Goal: Information Seeking & Learning: Learn about a topic

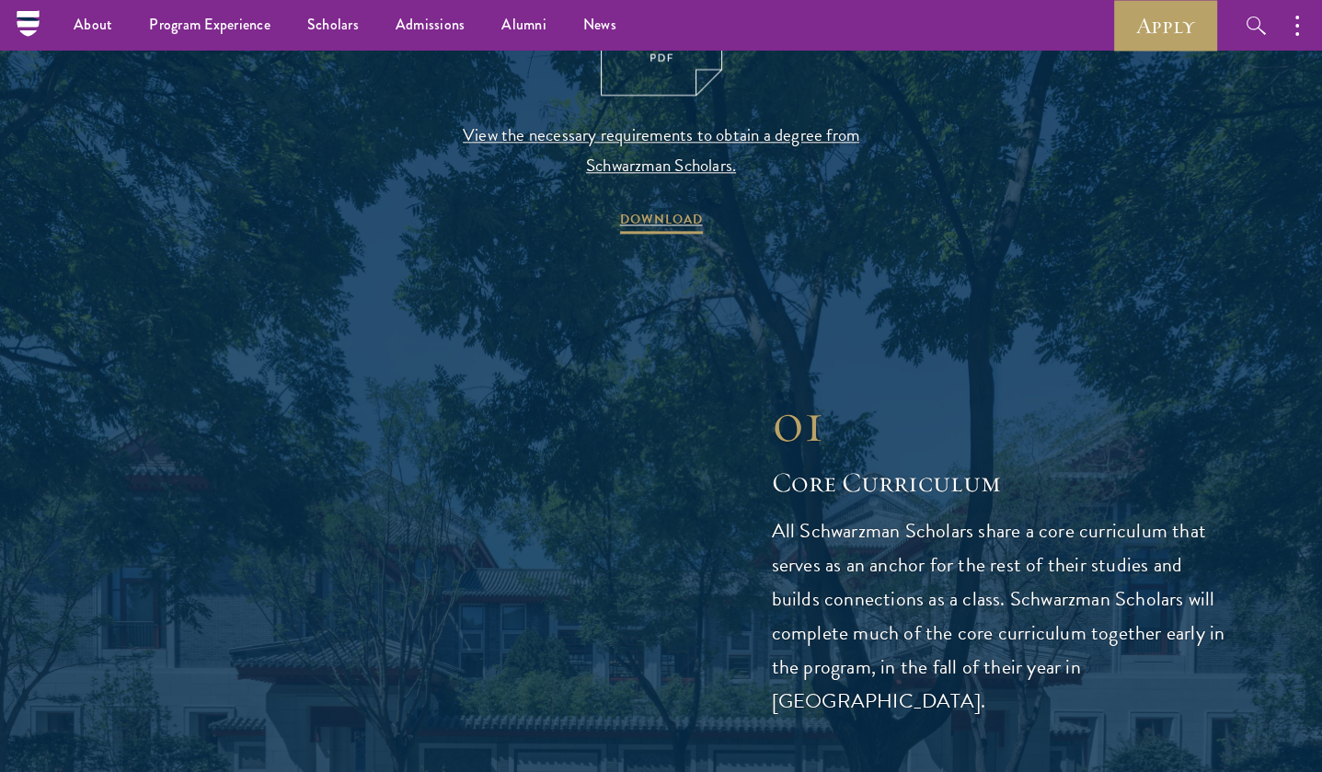
scroll to position [2025, 0]
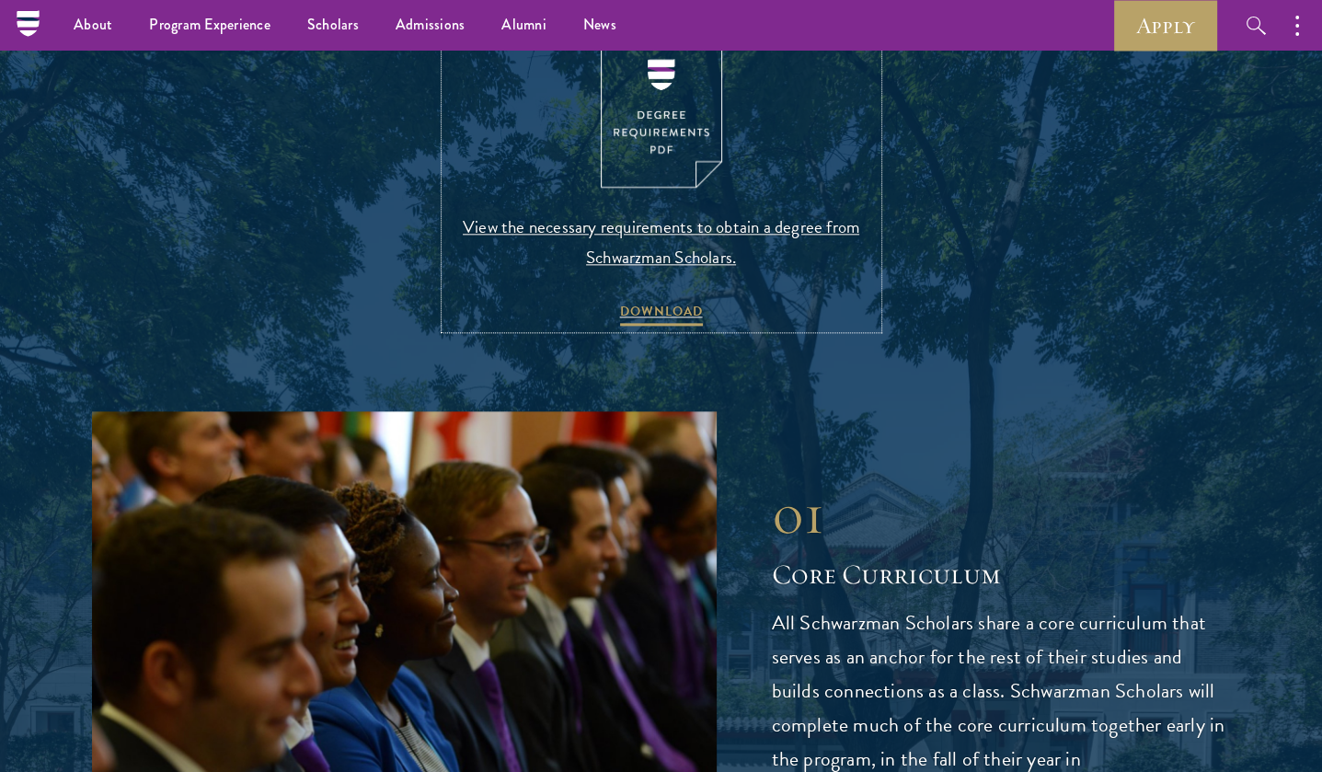
click at [707, 224] on span "View the necessary requirements to obtain a degree from Schwarzman Scholars." at bounding box center [661, 242] width 433 height 61
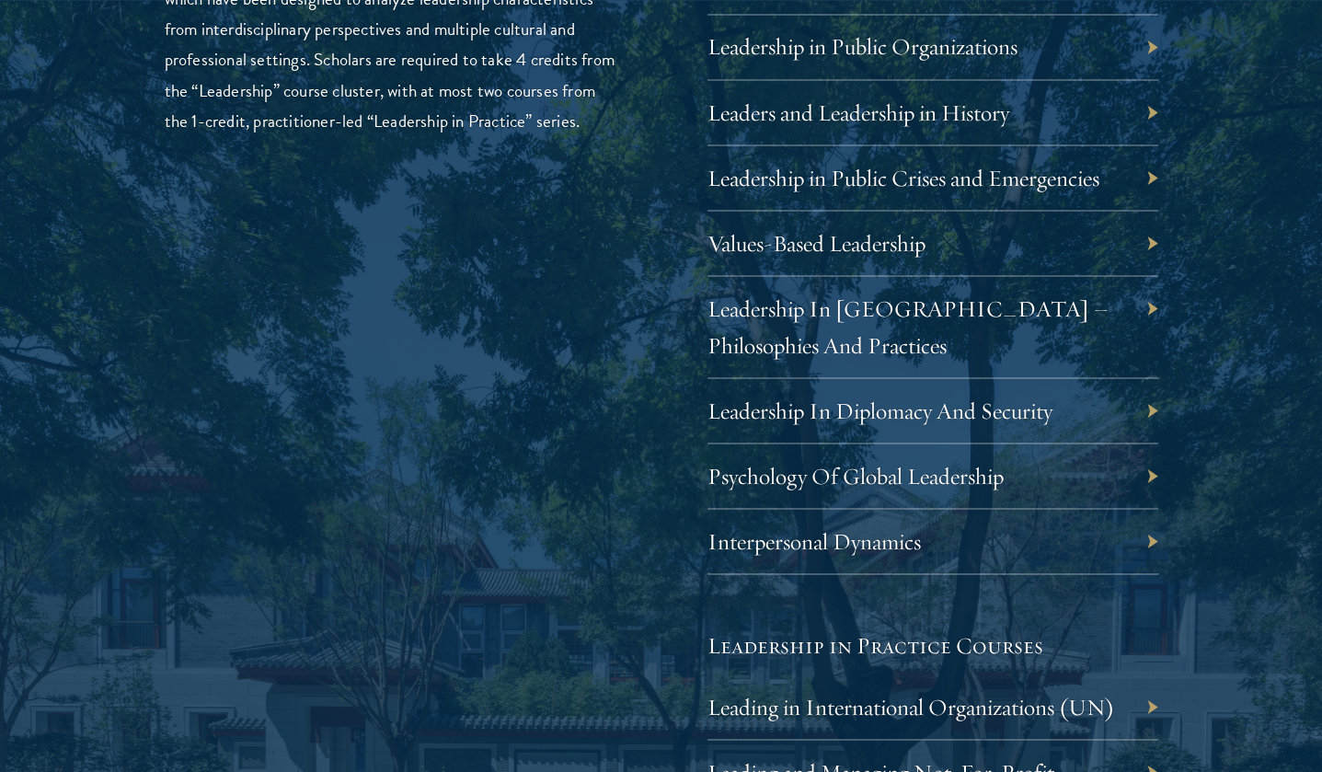
scroll to position [3037, 0]
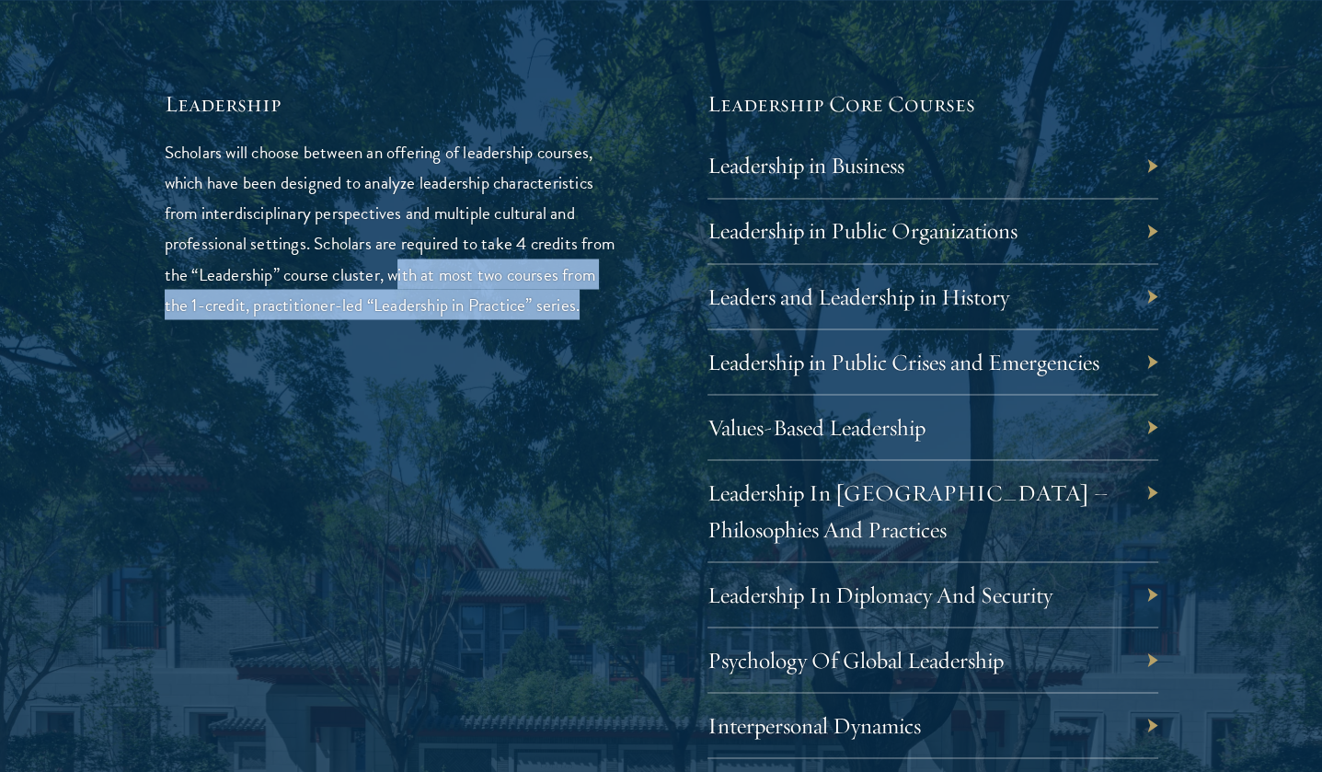
drag, startPoint x: 433, startPoint y: 275, endPoint x: 542, endPoint y: 335, distance: 124.8
click at [542, 319] on p "Scholars will choose between an offering of leadership courses, which have been…" at bounding box center [390, 228] width 451 height 182
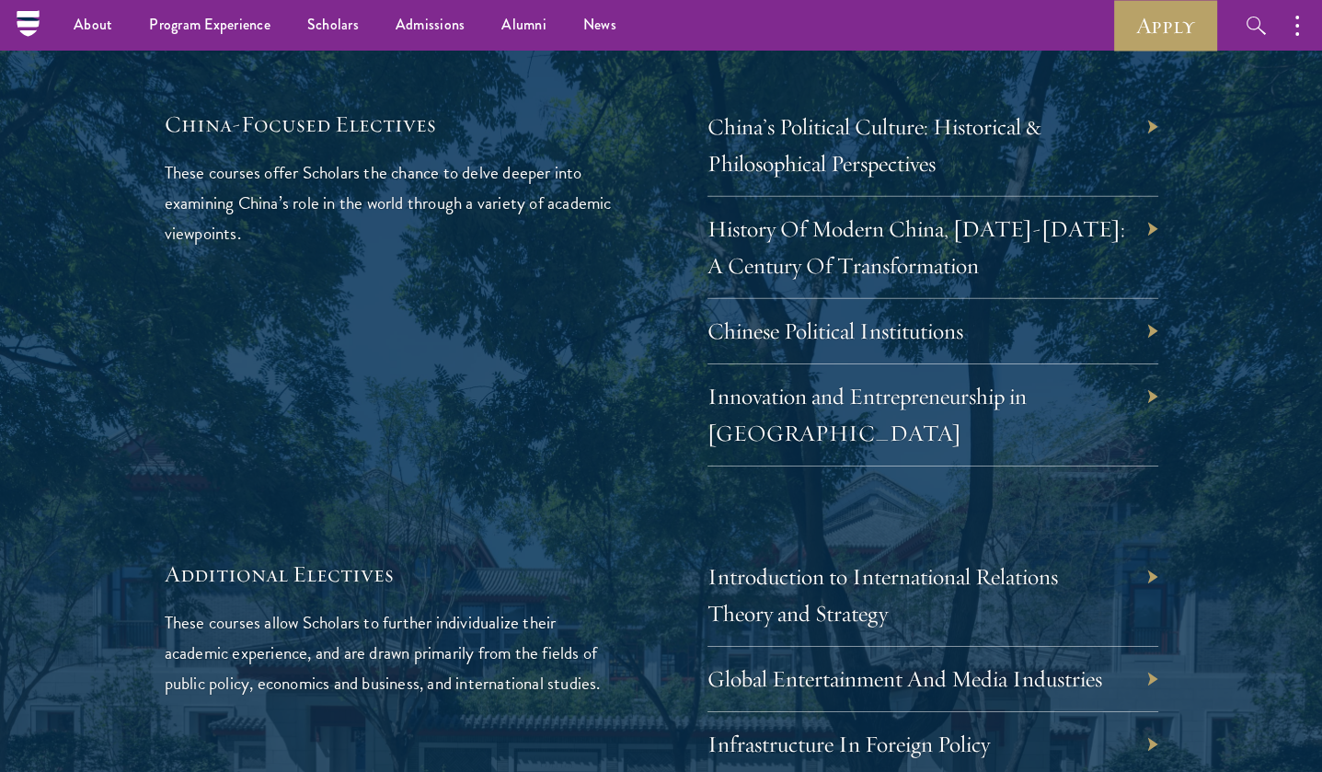
scroll to position [5337, 0]
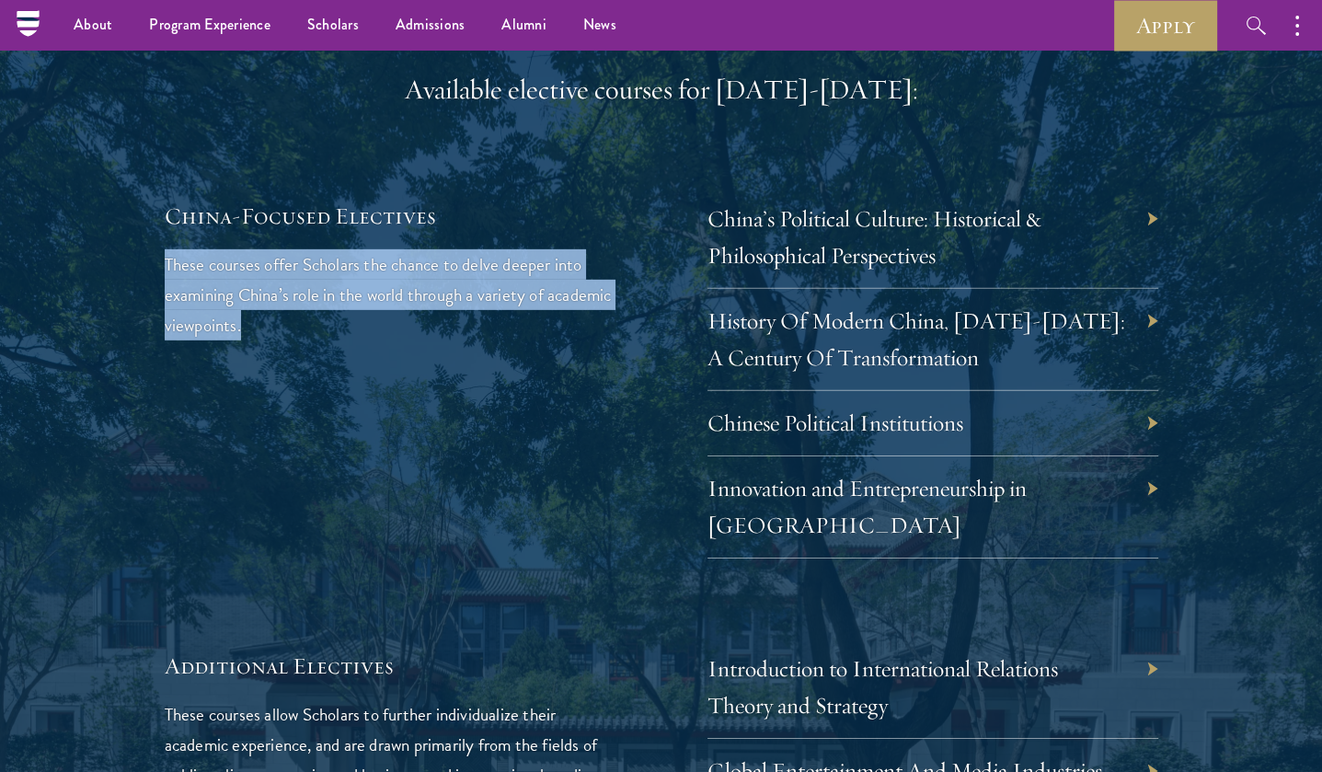
drag, startPoint x: 341, startPoint y: 277, endPoint x: 133, endPoint y: 227, distance: 214.7
click at [133, 227] on div "02 Elective Courses 02 Elective Courses In addition to China-focused electives,…" at bounding box center [661, 223] width 1138 height 1424
click at [266, 264] on p "These courses offer Scholars the chance to delve deeper into examining China’s …" at bounding box center [390, 294] width 451 height 91
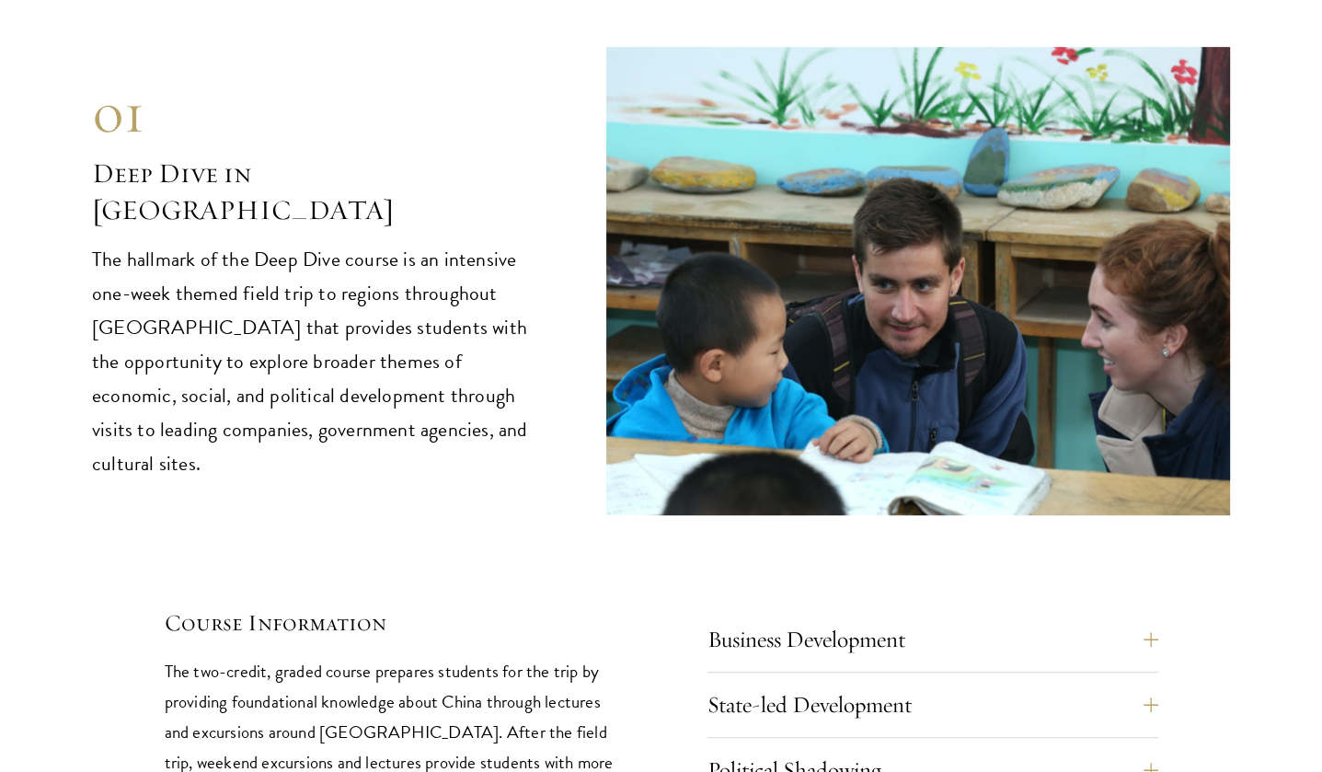
scroll to position [7546, 0]
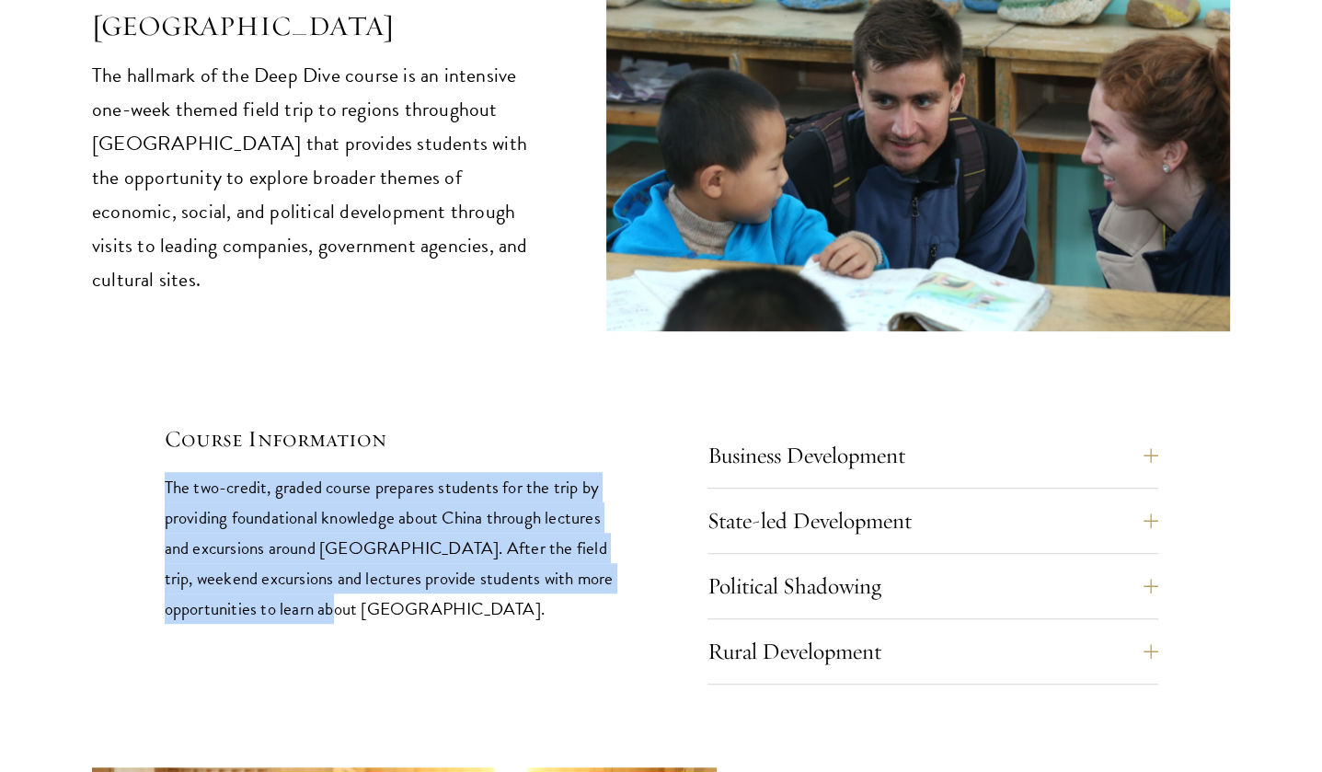
drag, startPoint x: 320, startPoint y: 537, endPoint x: 135, endPoint y: 406, distance: 226.5
click at [135, 406] on div "01 Deep Dive in China 01 Deep Dive in China The hallmark of the Deep Dive cours…" at bounding box center [661, 274] width 1138 height 822
click at [268, 472] on p "The two-credit, graded course prepares students for the trip by providing found…" at bounding box center [390, 548] width 451 height 152
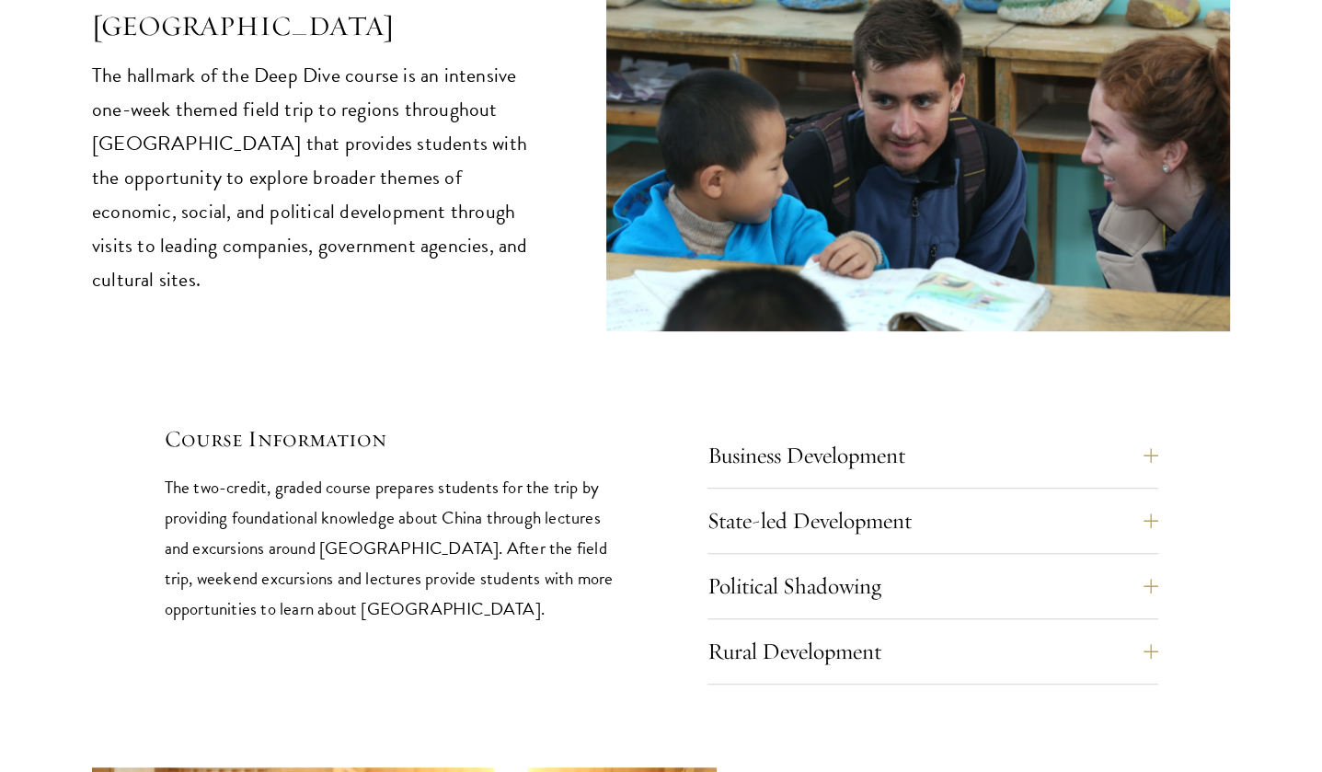
scroll to position [7638, 0]
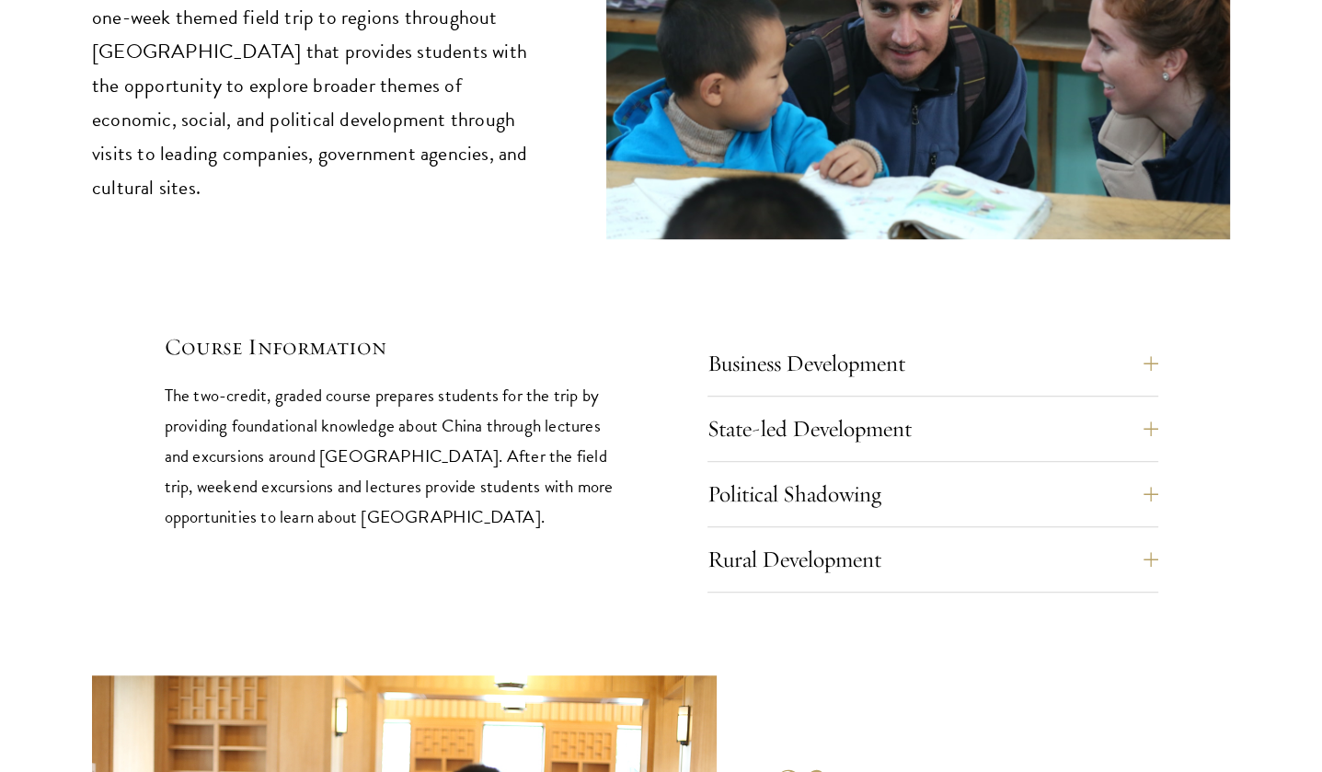
click at [1176, 476] on div "01 Deep Dive in China 01 Deep Dive in China The hallmark of the Deep Dive cours…" at bounding box center [661, 182] width 1138 height 822
click at [1152, 537] on button "Rural Development" at bounding box center [946, 559] width 451 height 44
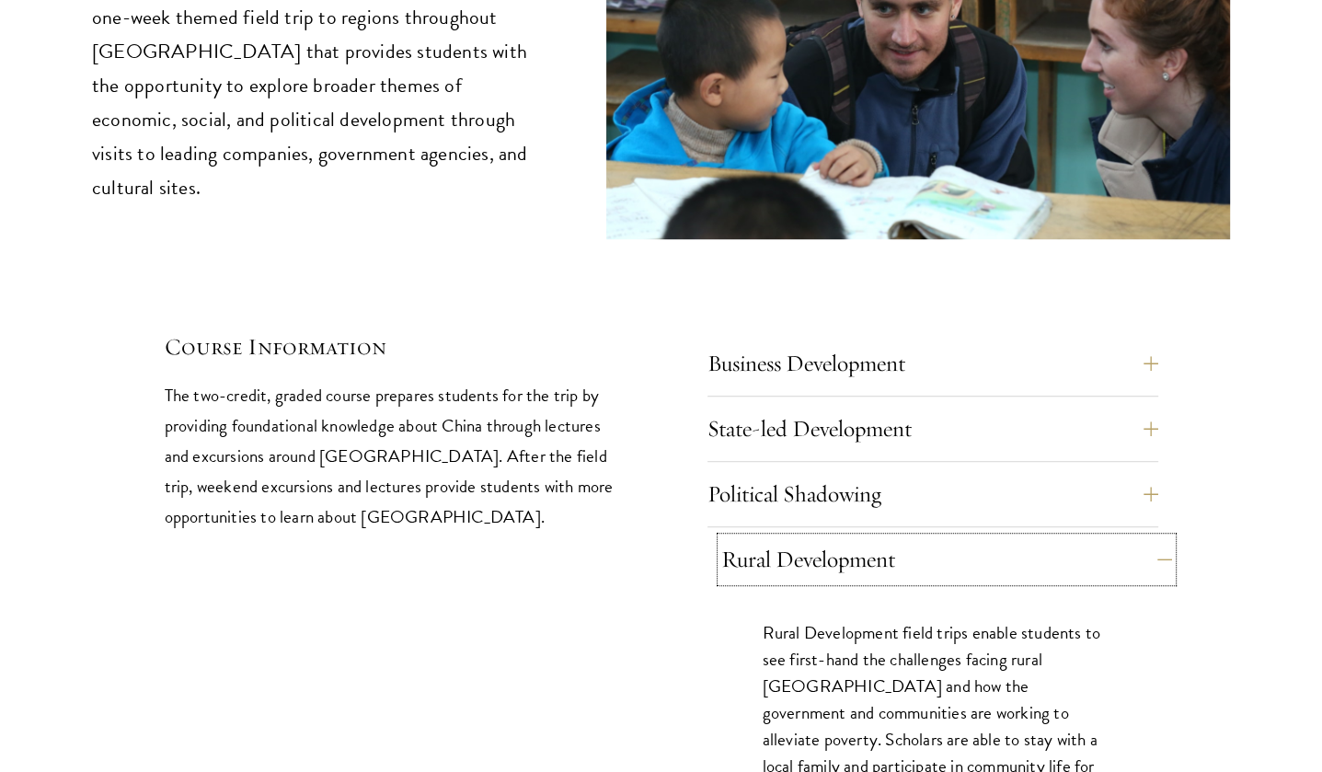
click at [1153, 537] on button "Rural Development" at bounding box center [946, 559] width 451 height 44
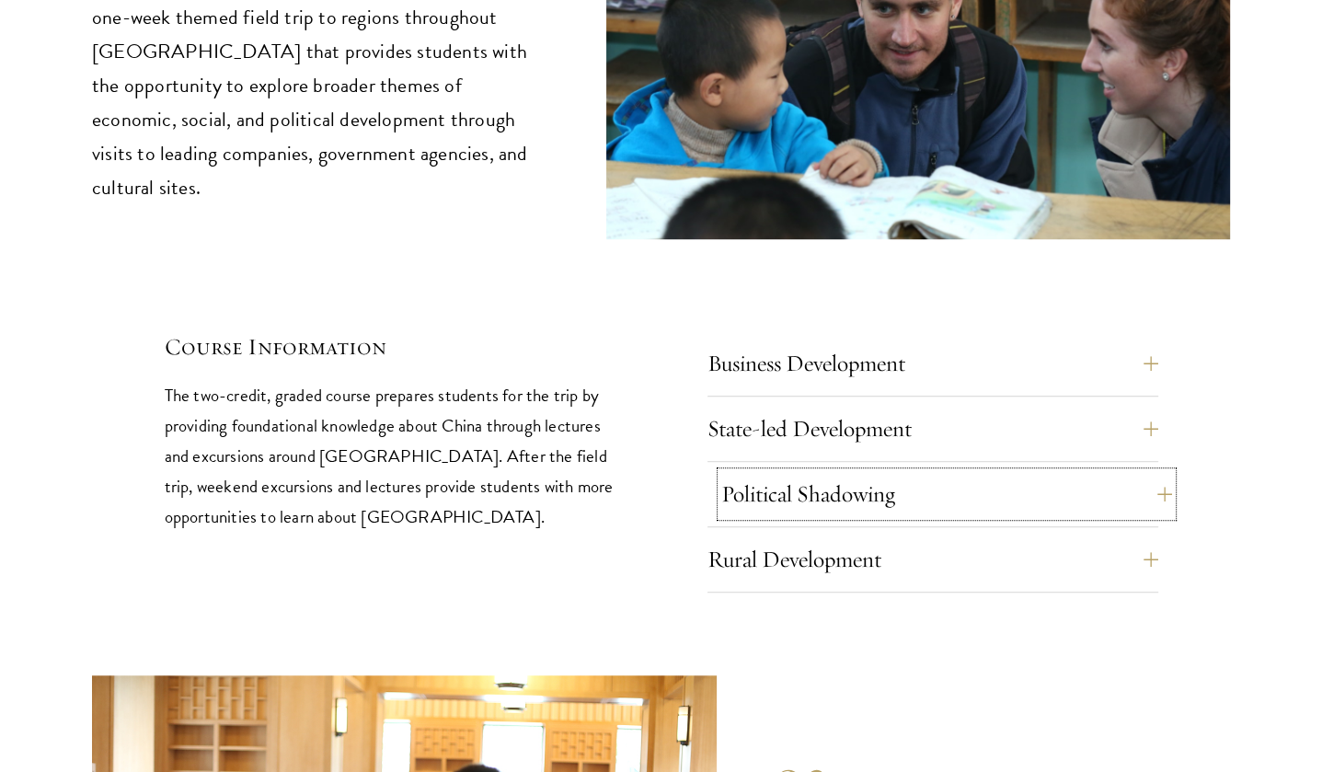
click at [1146, 472] on button "Political Shadowing" at bounding box center [946, 494] width 451 height 44
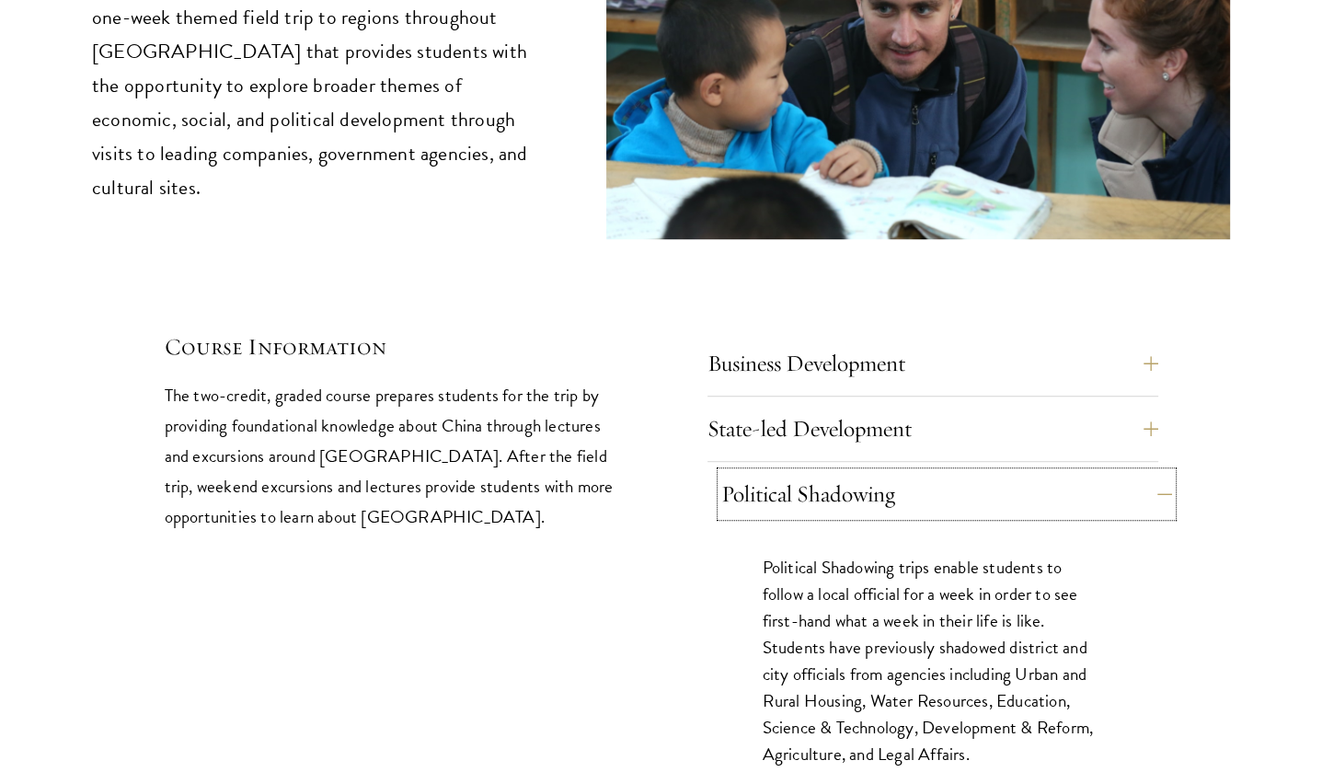
click at [1151, 472] on button "Political Shadowing" at bounding box center [946, 494] width 451 height 44
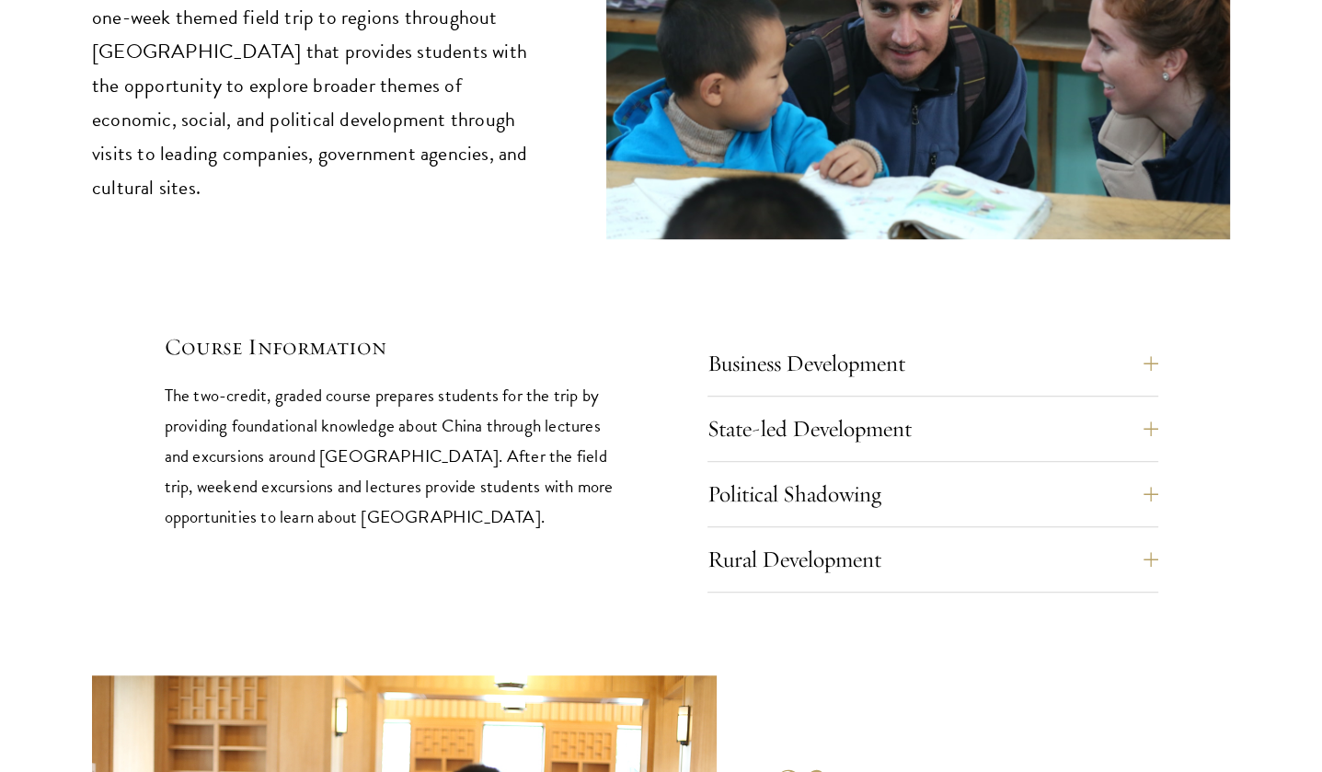
click at [1167, 363] on div "01 Deep Dive in China 01 Deep Dive in China The hallmark of the Deep Dive cours…" at bounding box center [661, 182] width 1138 height 822
click at [1165, 359] on div "01 Deep Dive in China 01 Deep Dive in China The hallmark of the Deep Dive cours…" at bounding box center [661, 182] width 1138 height 822
click at [1147, 407] on button "State-led Development" at bounding box center [946, 429] width 451 height 44
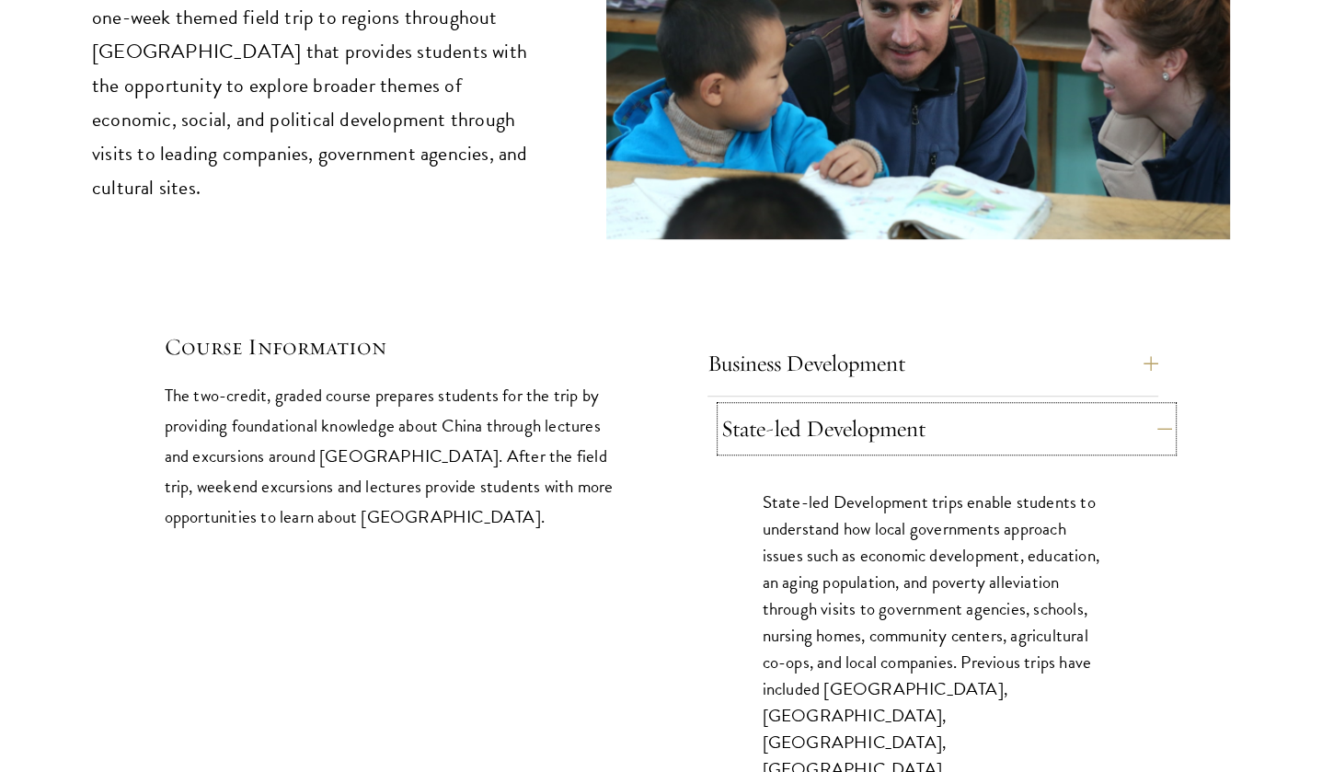
click at [1151, 407] on button "State-led Development" at bounding box center [946, 429] width 451 height 44
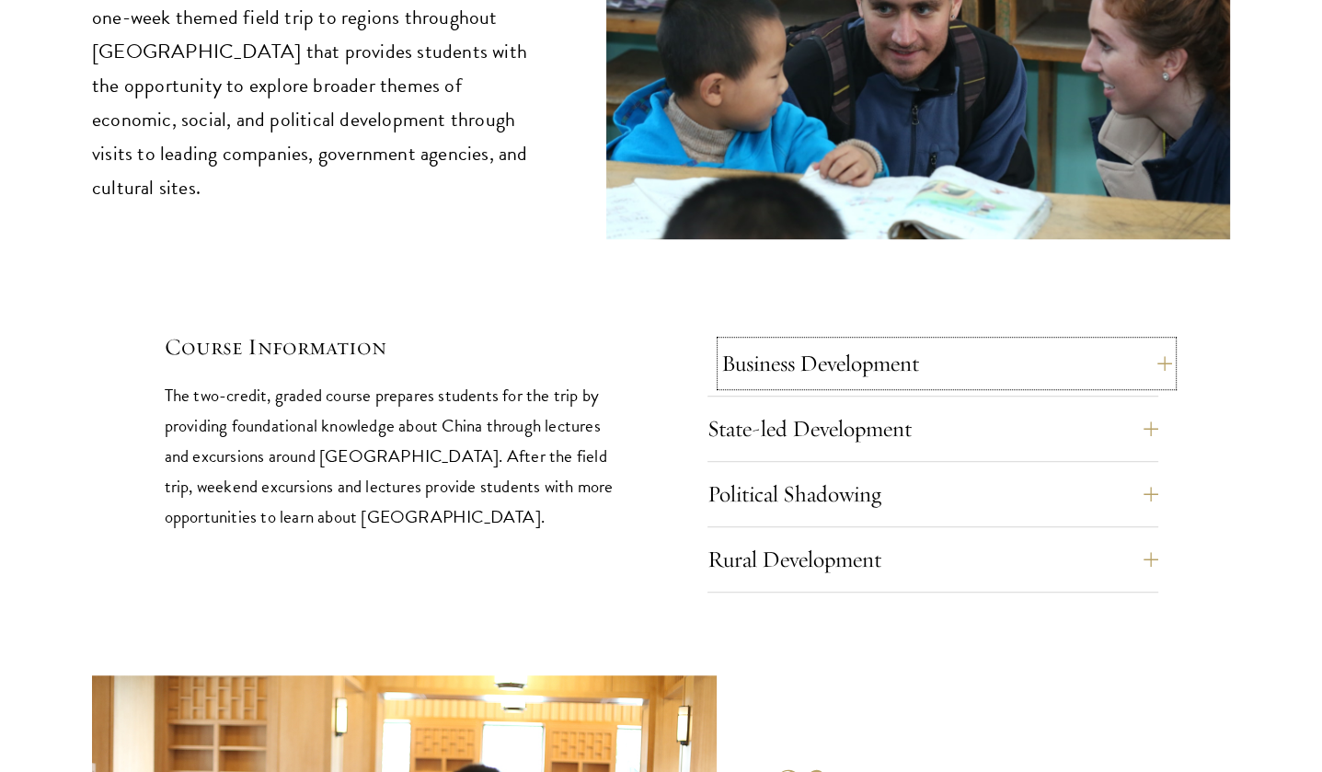
click at [1158, 341] on button "Business Development" at bounding box center [946, 363] width 451 height 44
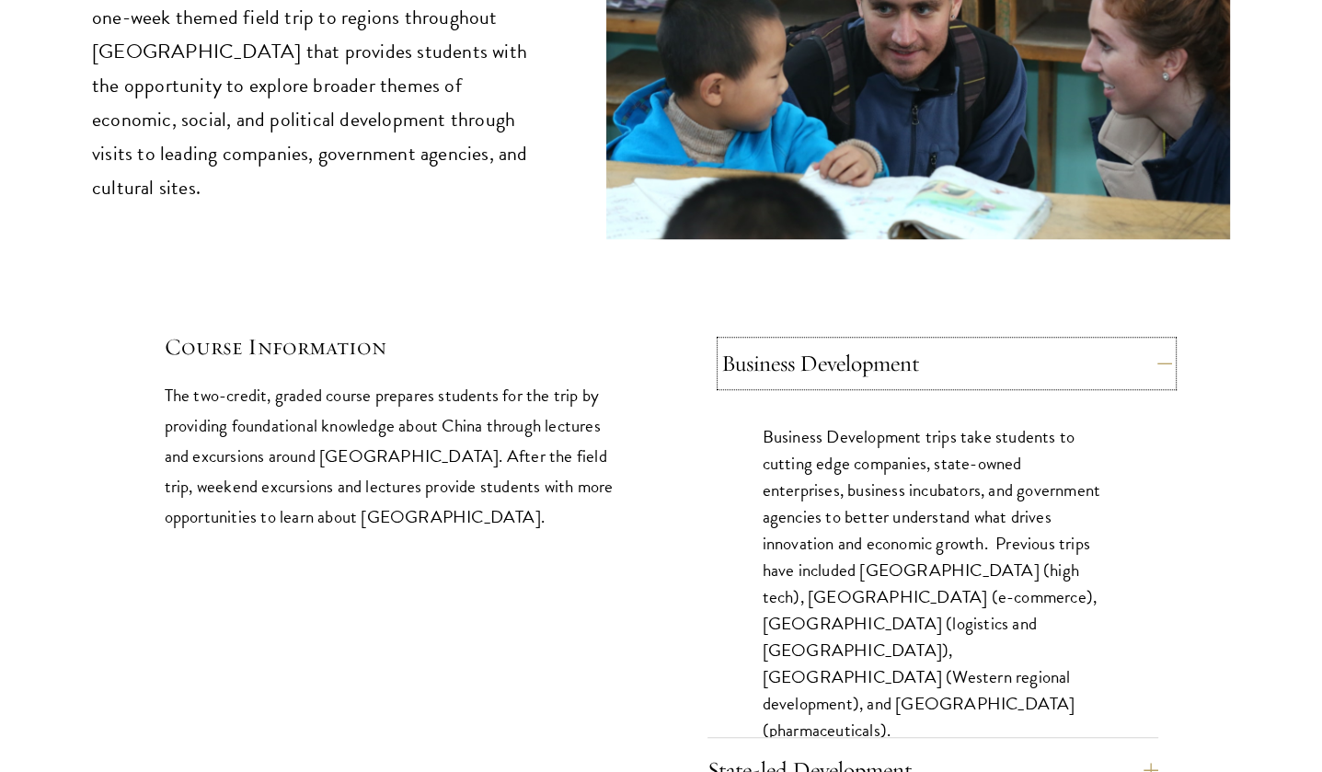
click at [1157, 341] on button "Business Development" at bounding box center [946, 363] width 451 height 44
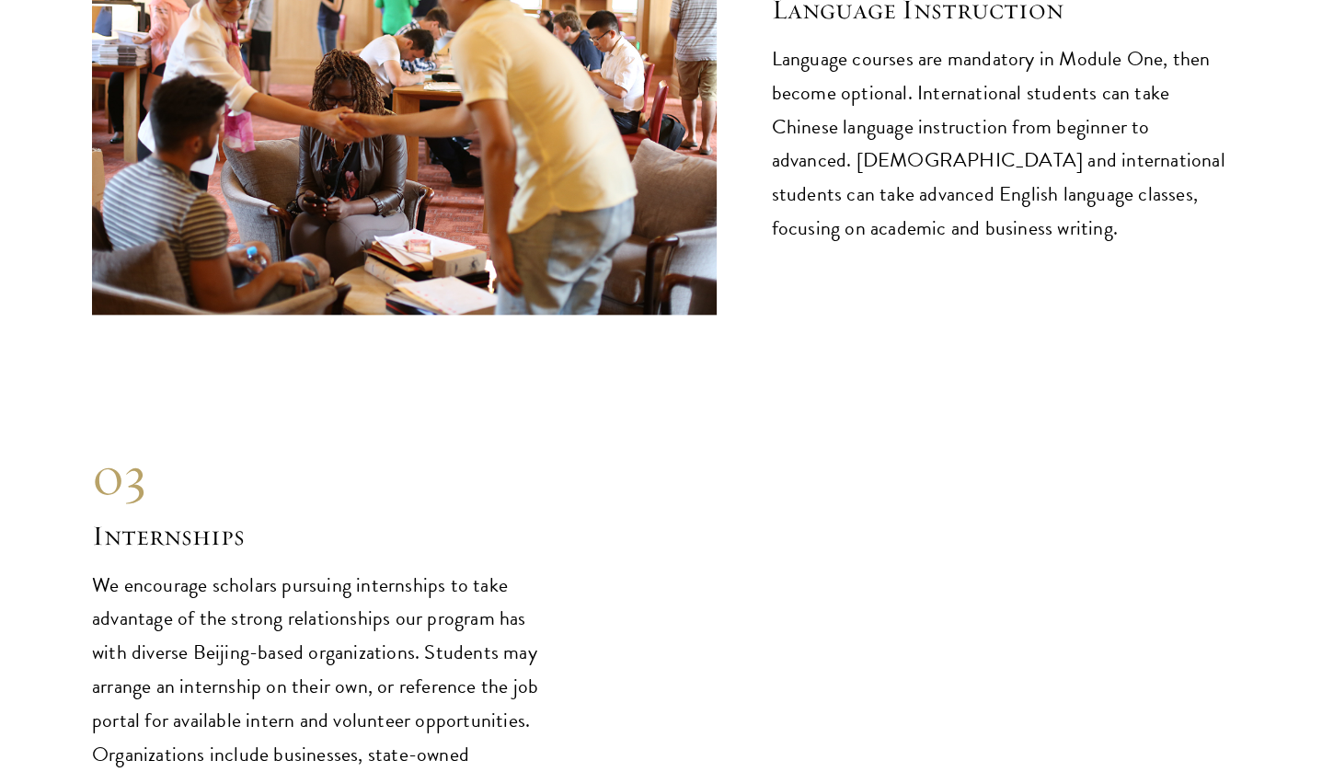
scroll to position [8742, 0]
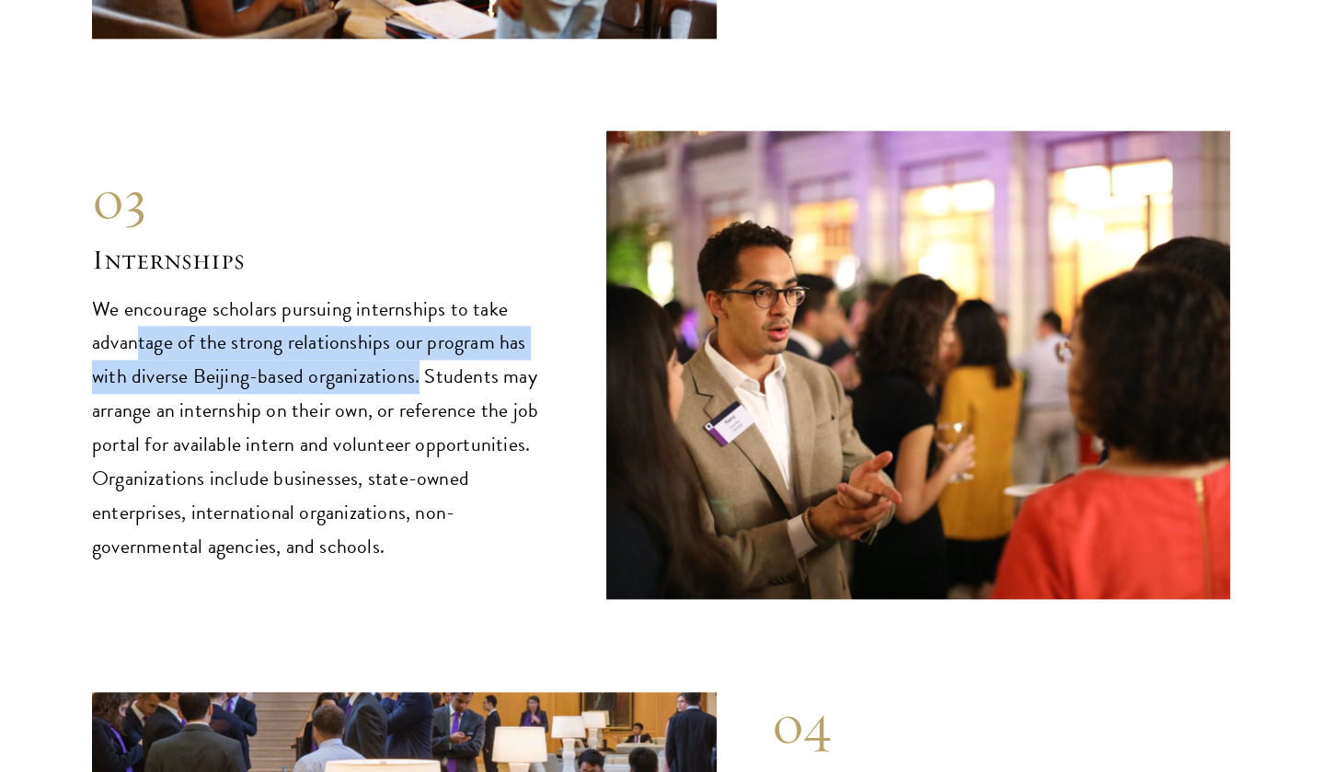
drag, startPoint x: 136, startPoint y: 271, endPoint x: 414, endPoint y: 306, distance: 280.2
click at [414, 306] on p "We encourage scholars pursuing internships to take advantage of the strong rela…" at bounding box center [321, 429] width 459 height 272
click at [306, 308] on p "We encourage scholars pursuing internships to take advantage of the strong rela…" at bounding box center [321, 429] width 459 height 272
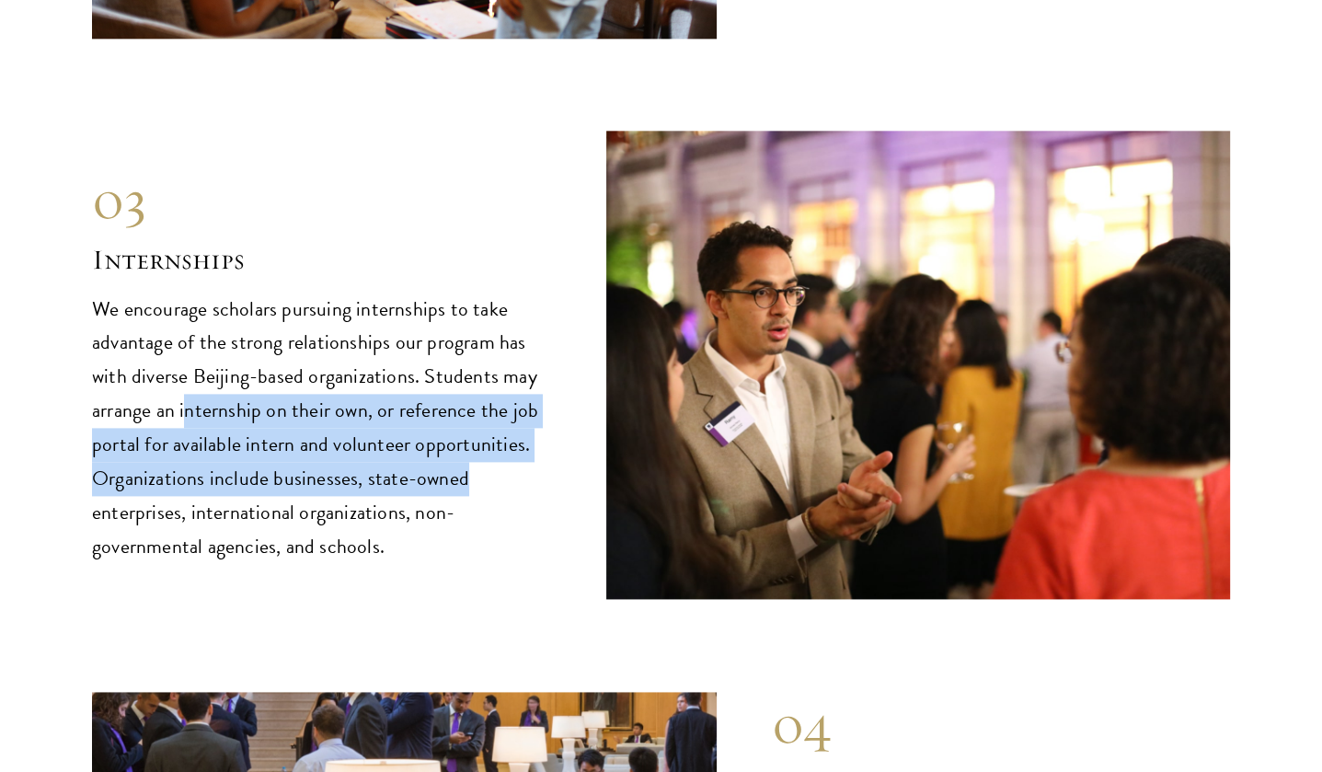
drag, startPoint x: 188, startPoint y: 324, endPoint x: 508, endPoint y: 395, distance: 328.0
click at [508, 395] on p "We encourage scholars pursuing internships to take advantage of the strong rela…" at bounding box center [321, 429] width 459 height 272
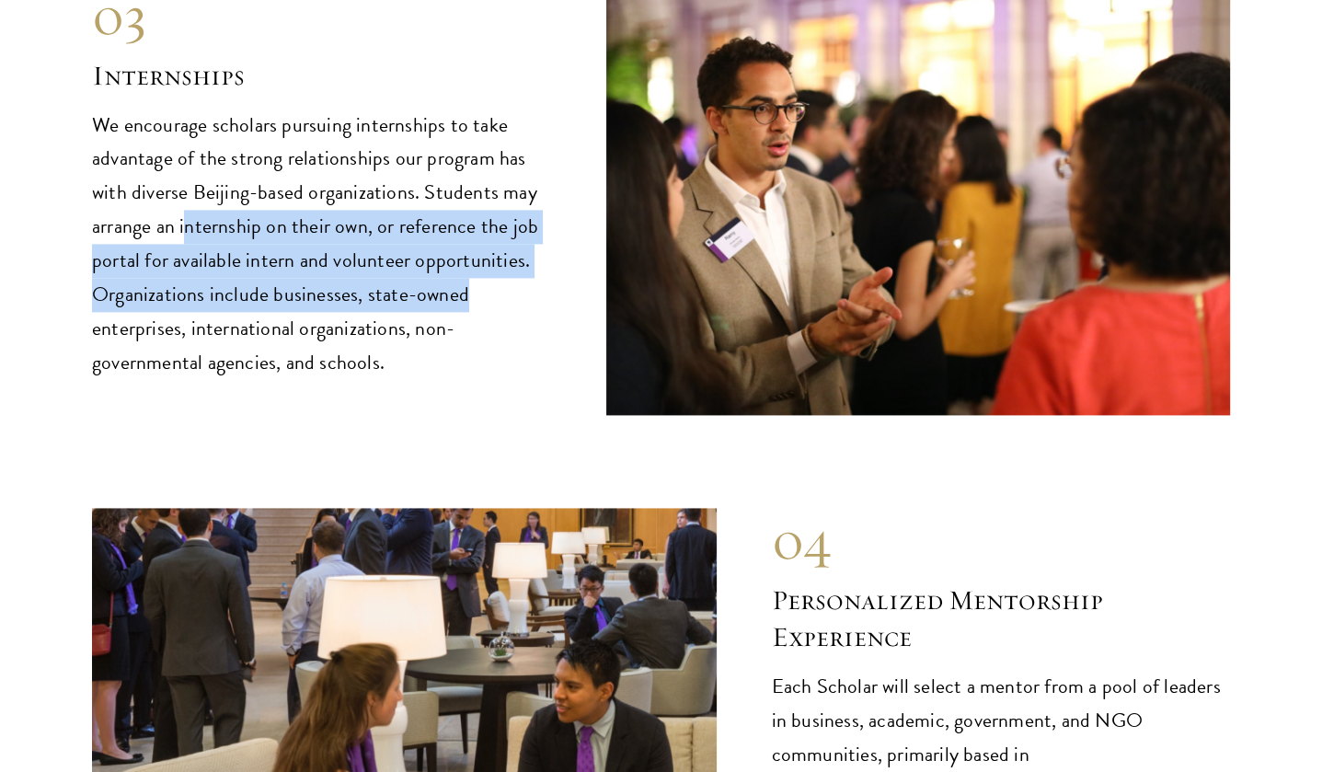
scroll to position [9110, 0]
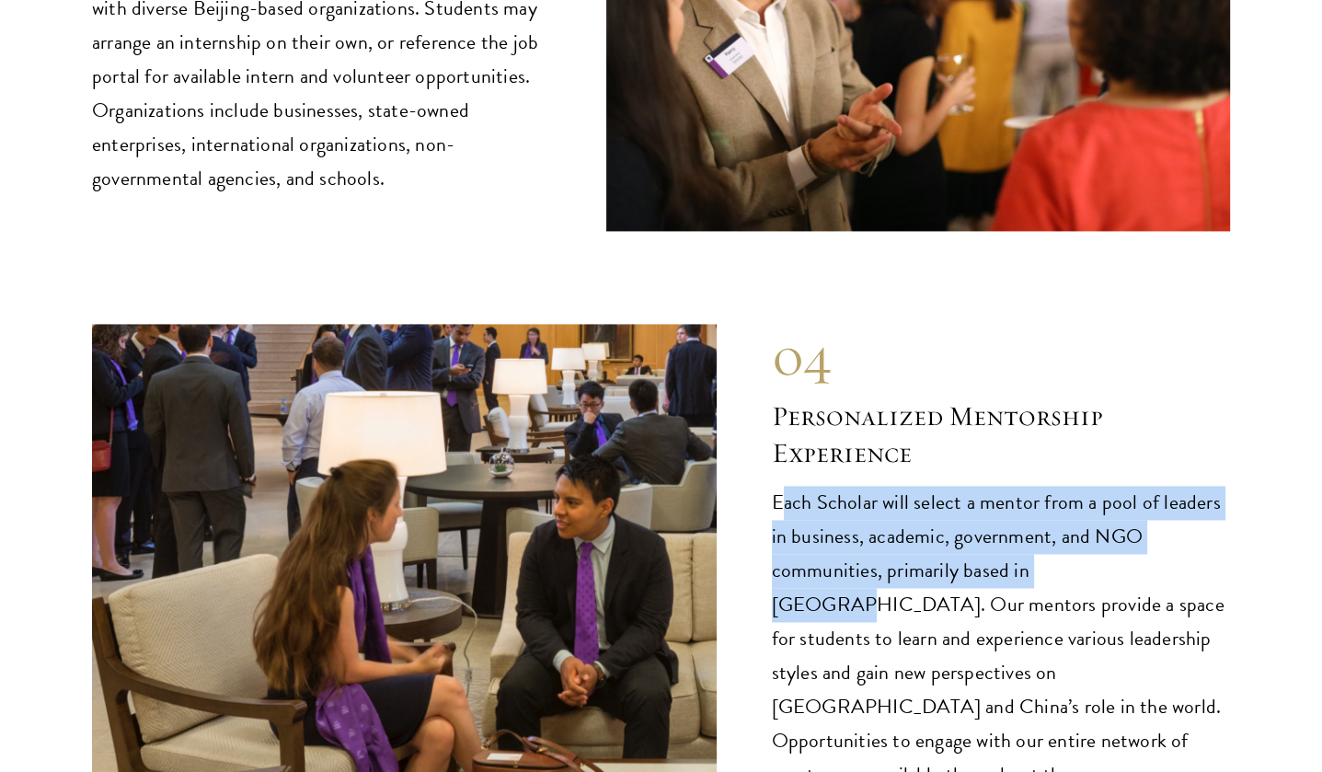
drag, startPoint x: 787, startPoint y: 452, endPoint x: 1089, endPoint y: 511, distance: 307.5
click at [1089, 511] on p "Each Scholar will select a mentor from a pool of leaders in business, academic,…" at bounding box center [1001, 639] width 459 height 306
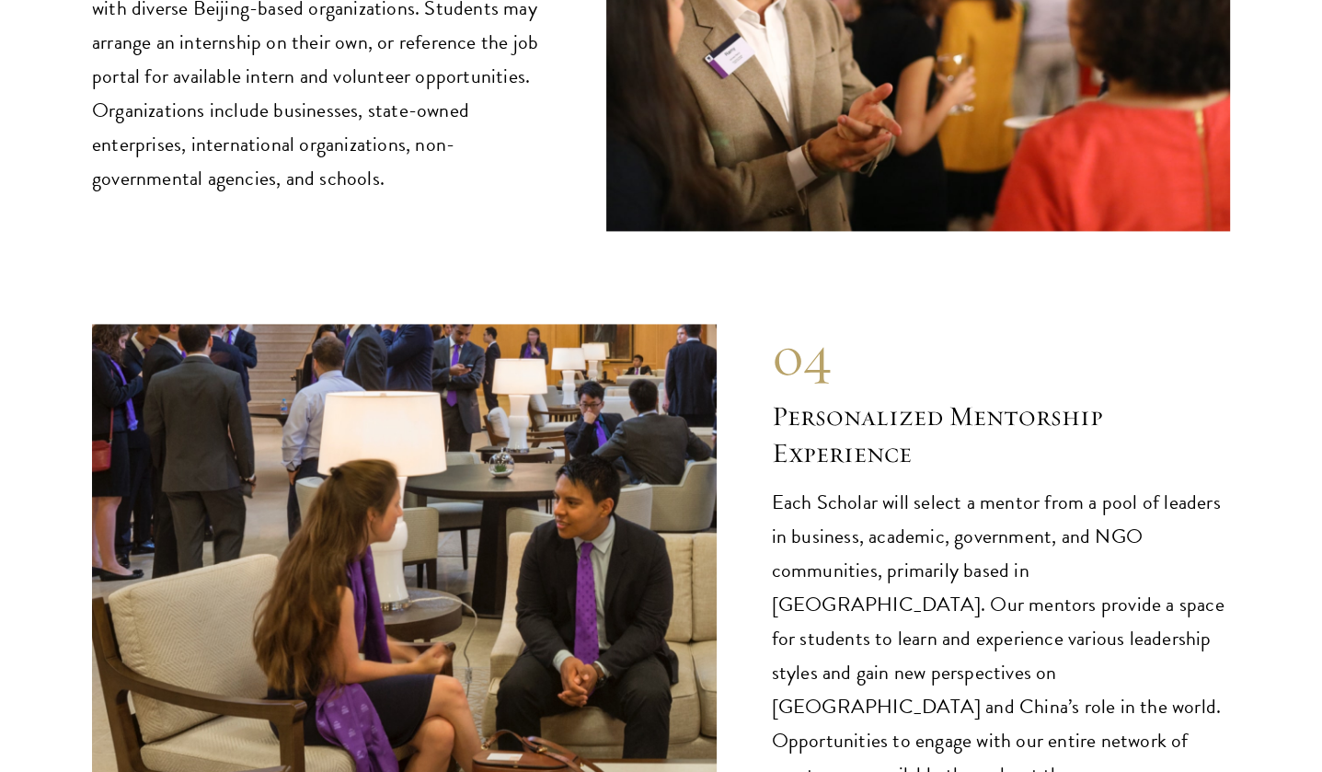
click at [985, 528] on p "Each Scholar will select a mentor from a pool of leaders in business, academic,…" at bounding box center [1001, 639] width 459 height 306
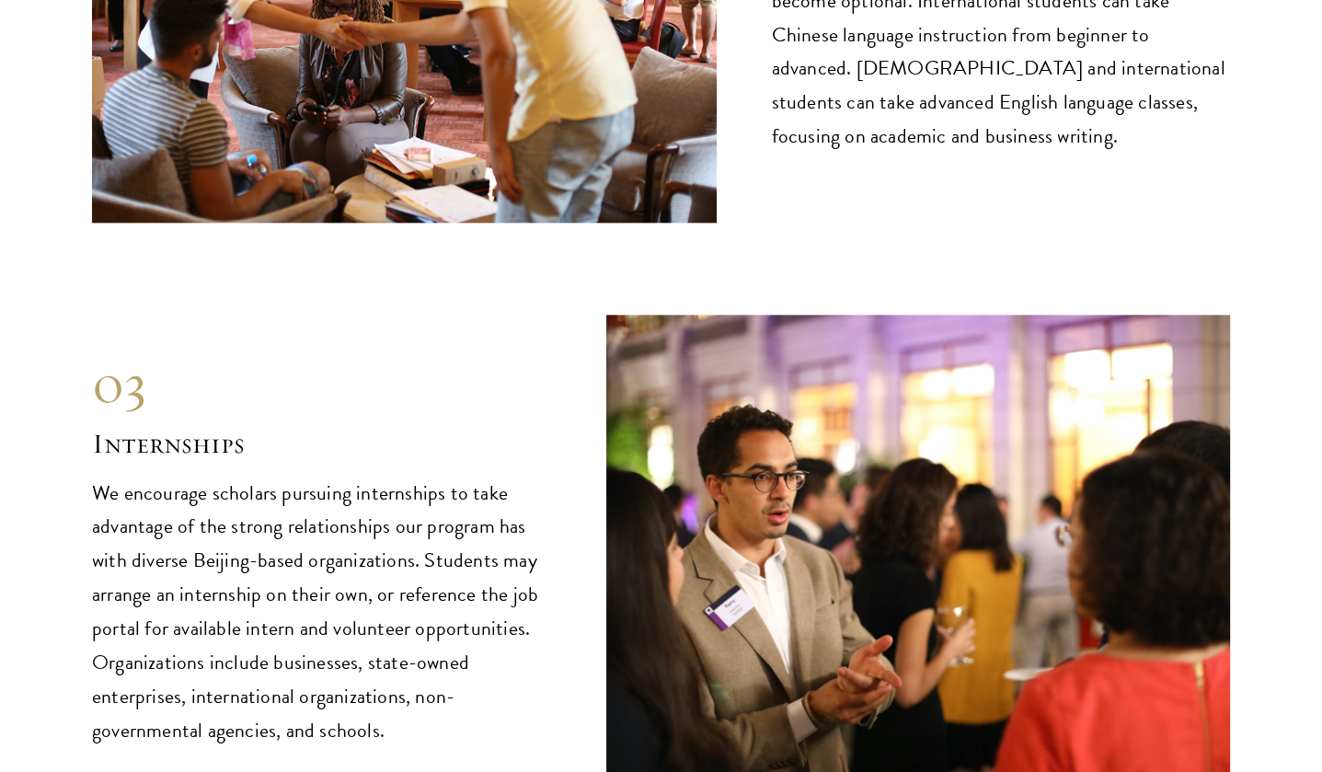
scroll to position [8650, 0]
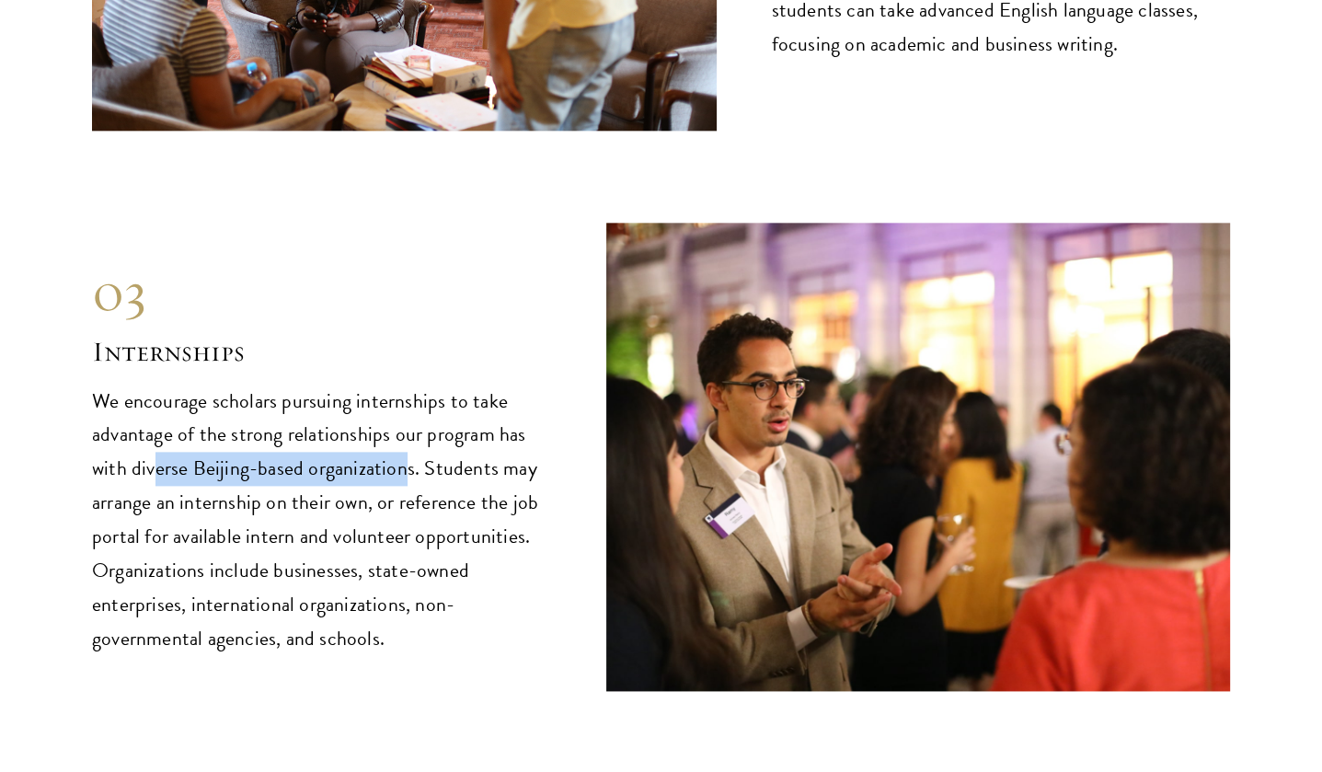
drag, startPoint x: 155, startPoint y: 389, endPoint x: 398, endPoint y: 407, distance: 244.5
click at [398, 407] on p "We encourage scholars pursuing internships to take advantage of the strong rela…" at bounding box center [321, 521] width 459 height 272
click at [294, 452] on p "We encourage scholars pursuing internships to take advantage of the strong rela…" at bounding box center [321, 521] width 459 height 272
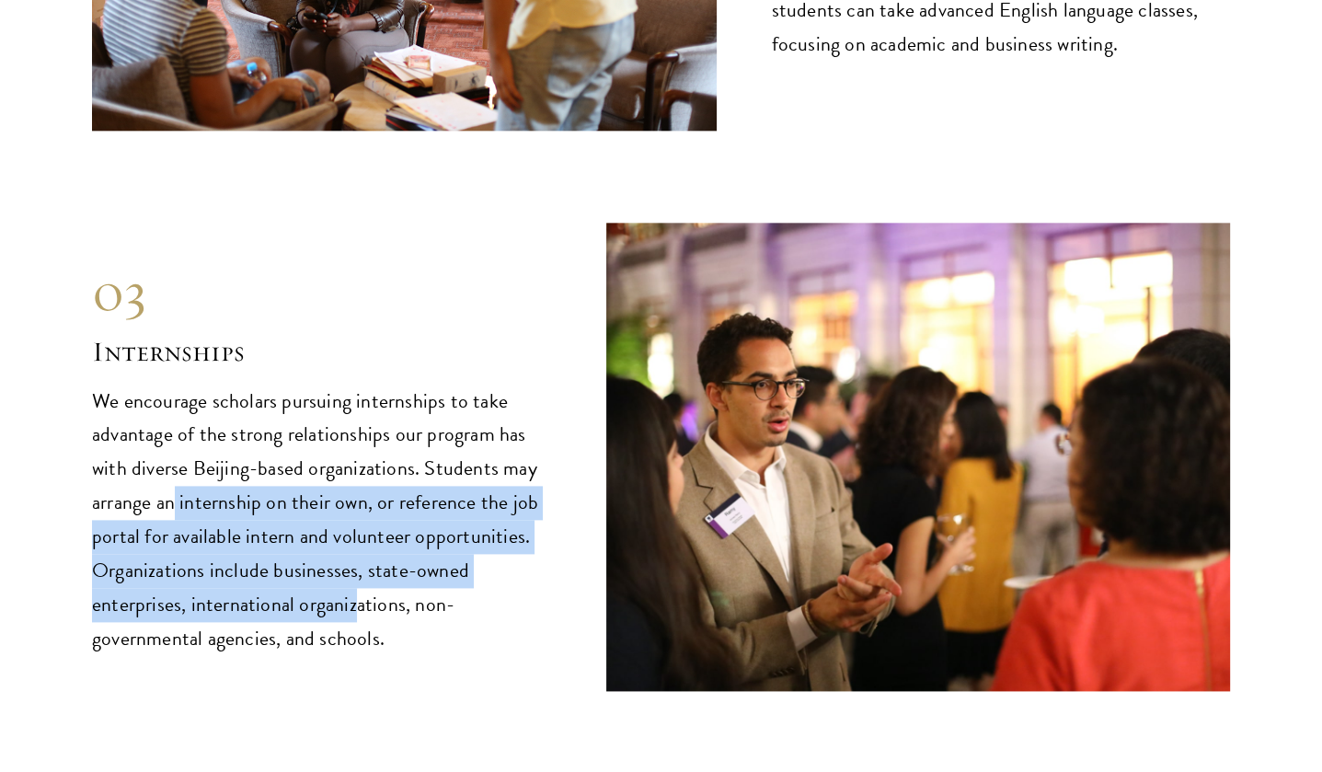
drag, startPoint x: 177, startPoint y: 424, endPoint x: 353, endPoint y: 539, distance: 210.8
click at [353, 539] on p "We encourage scholars pursuing internships to take advantage of the strong rela…" at bounding box center [321, 521] width 459 height 272
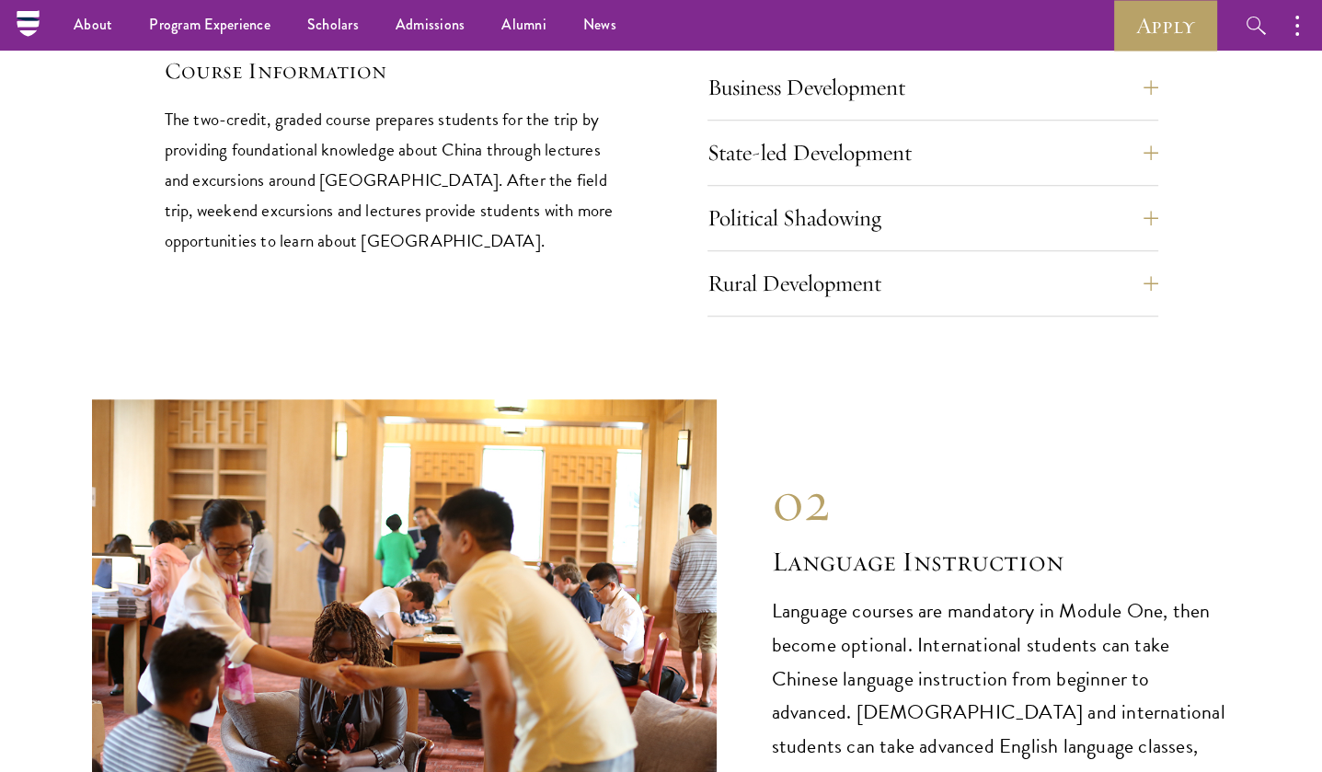
scroll to position [7730, 0]
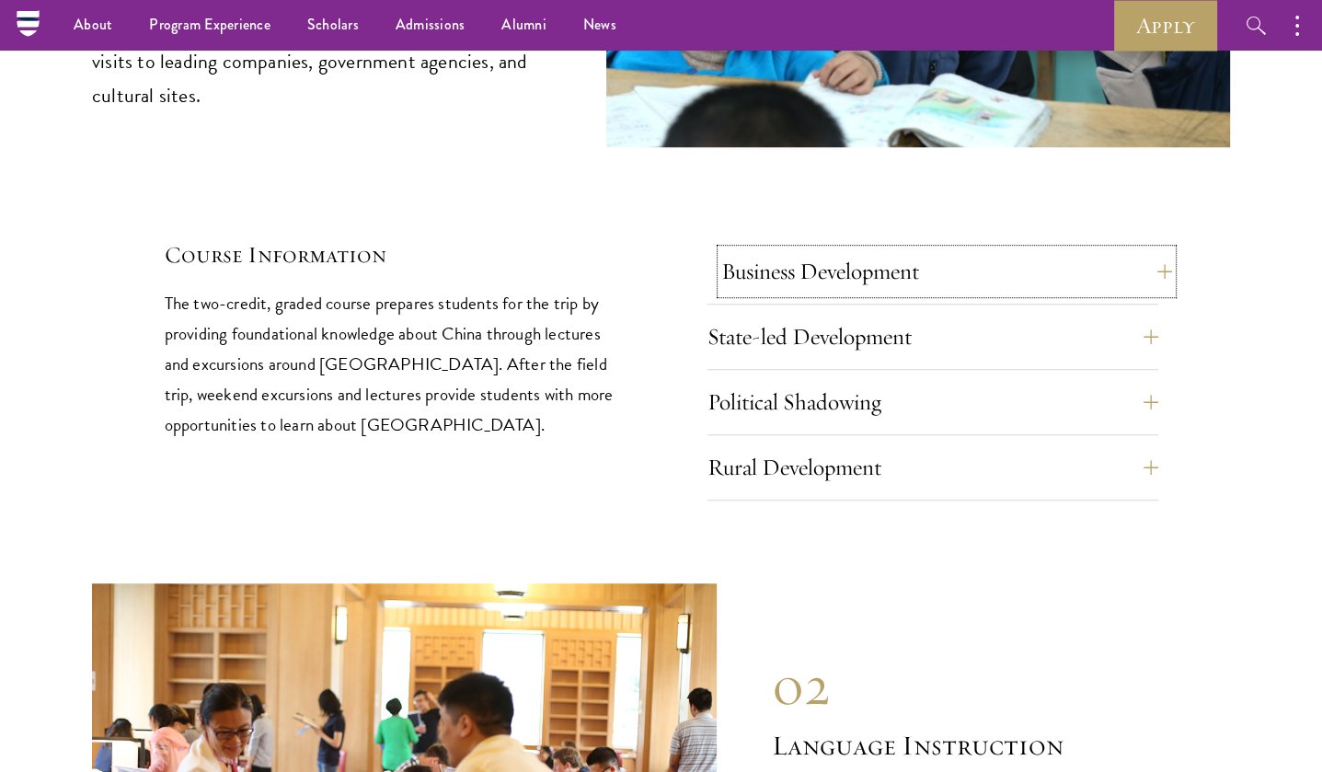
click at [865, 249] on button "Business Development" at bounding box center [946, 271] width 451 height 44
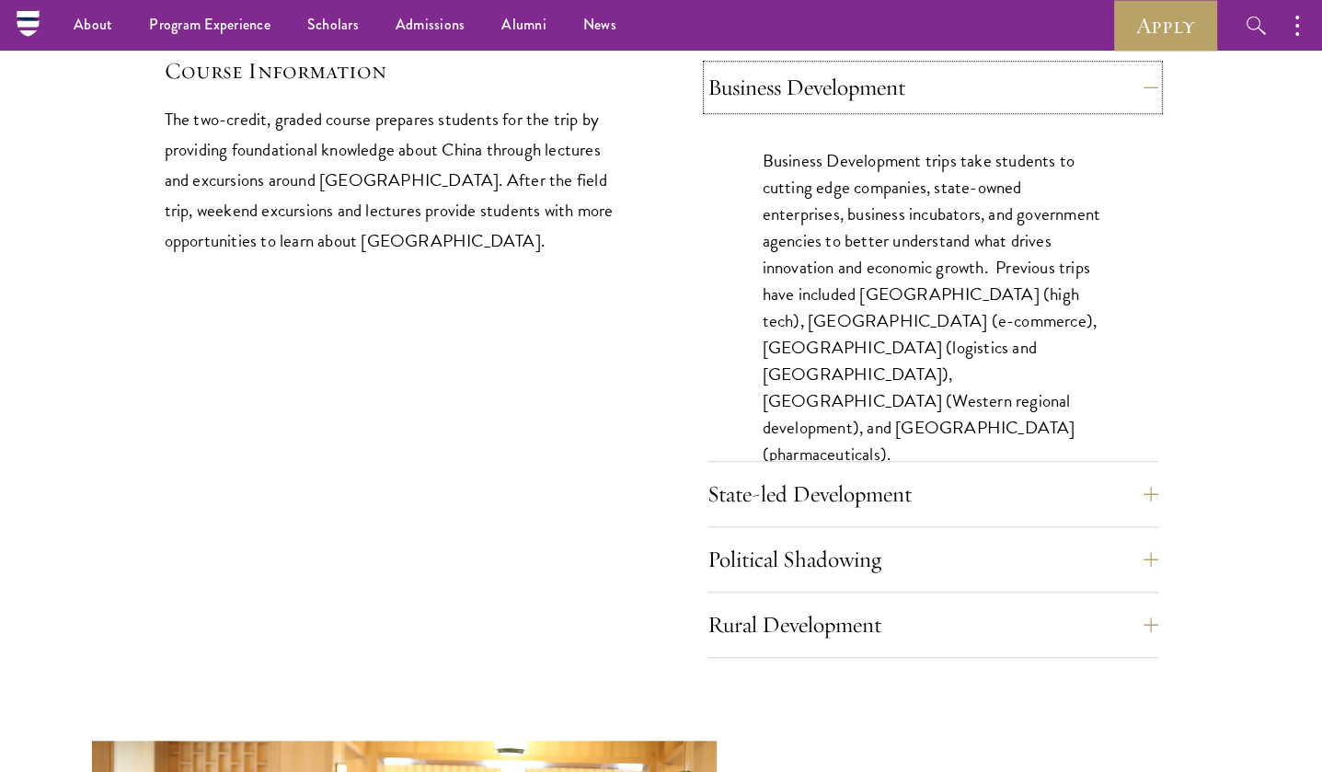
scroll to position [7822, 0]
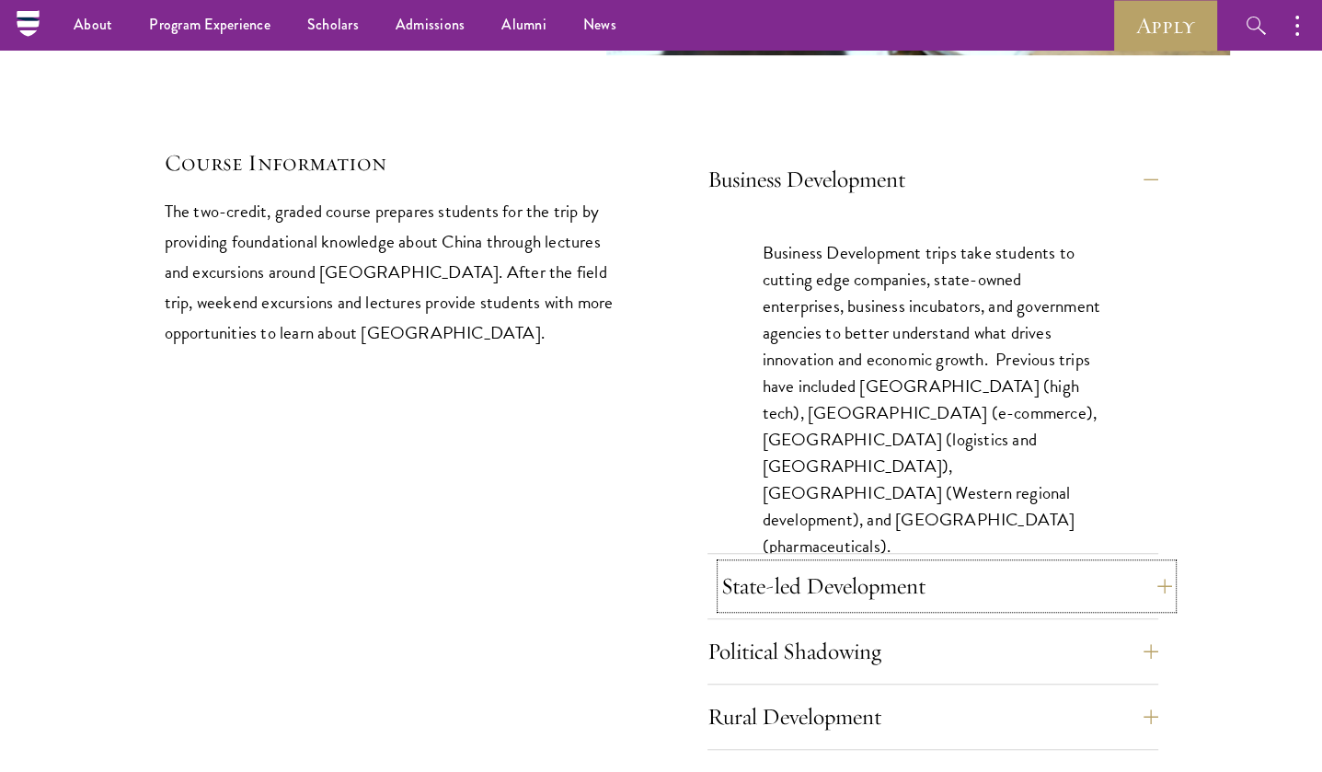
click at [853, 564] on button "State-led Development" at bounding box center [946, 586] width 451 height 44
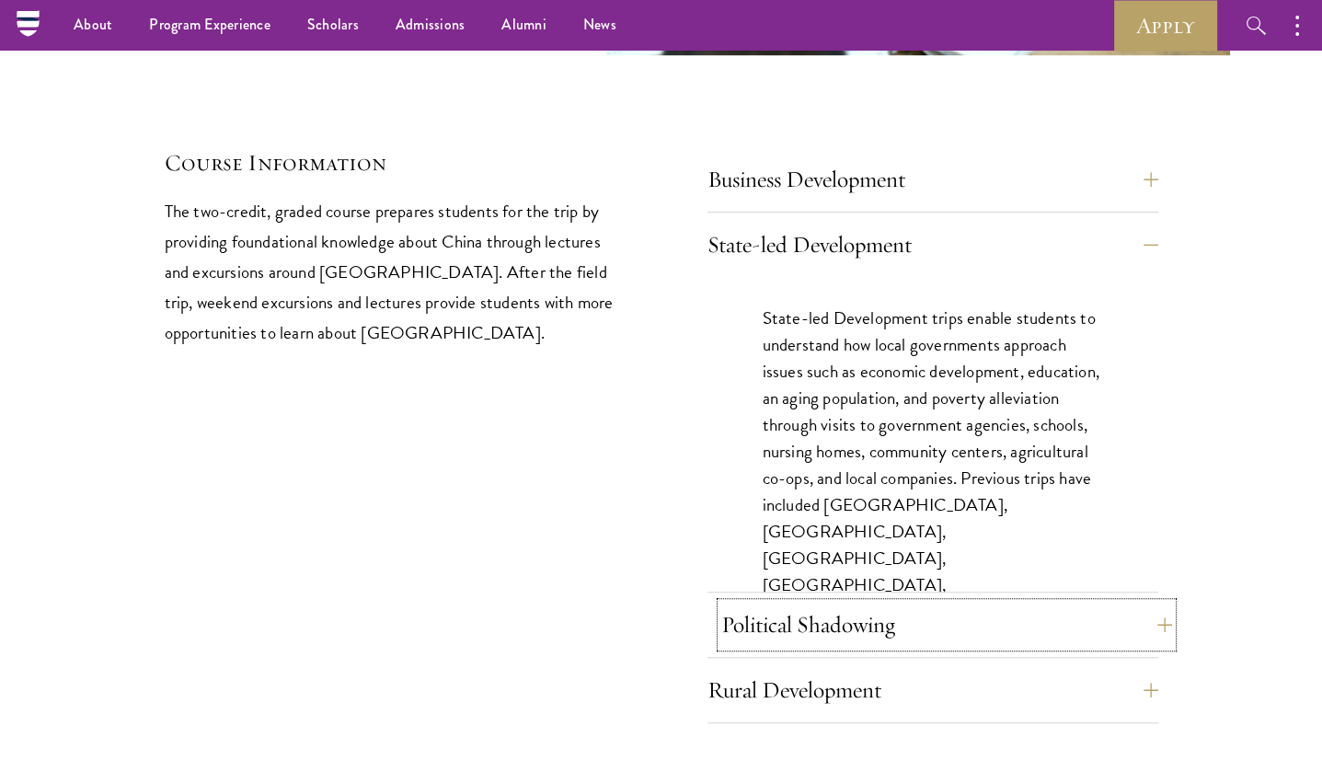
click at [865, 603] on button "Political Shadowing" at bounding box center [946, 625] width 451 height 44
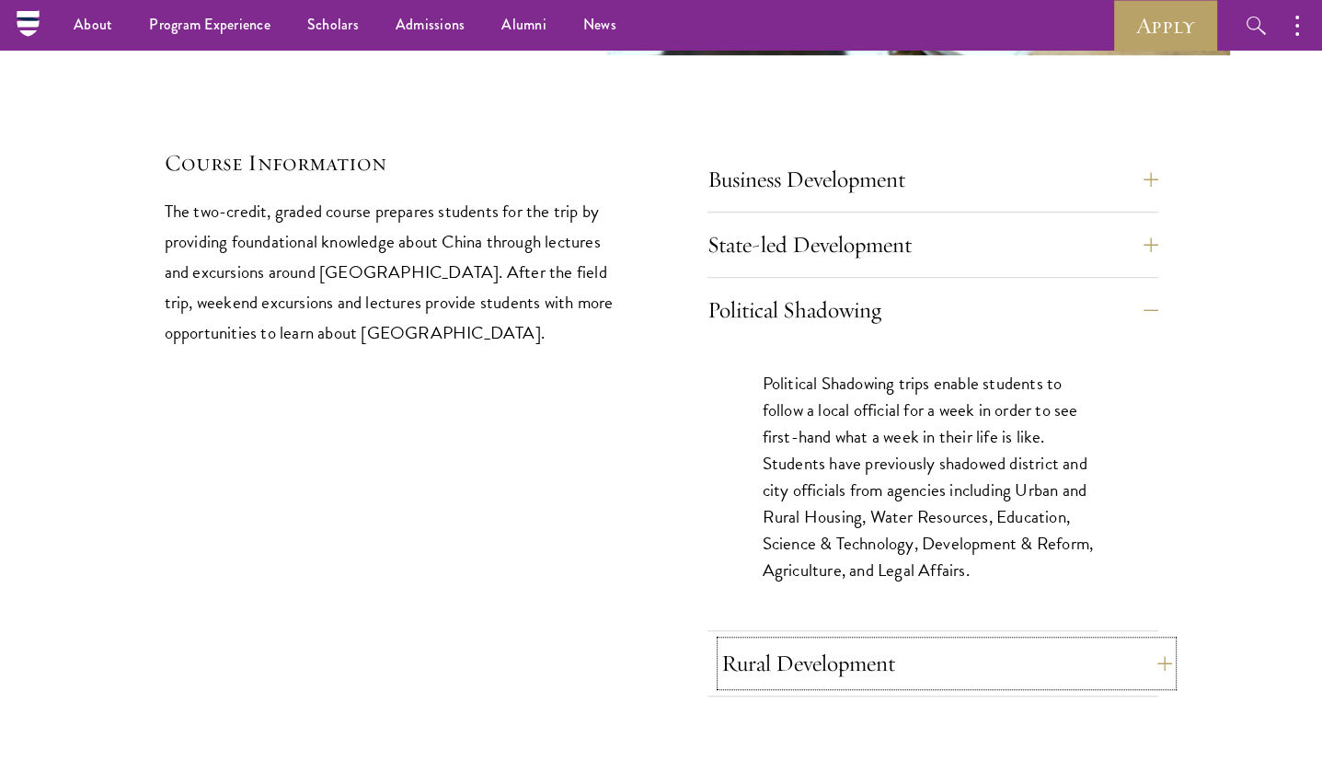
click at [861, 641] on button "Rural Development" at bounding box center [946, 663] width 451 height 44
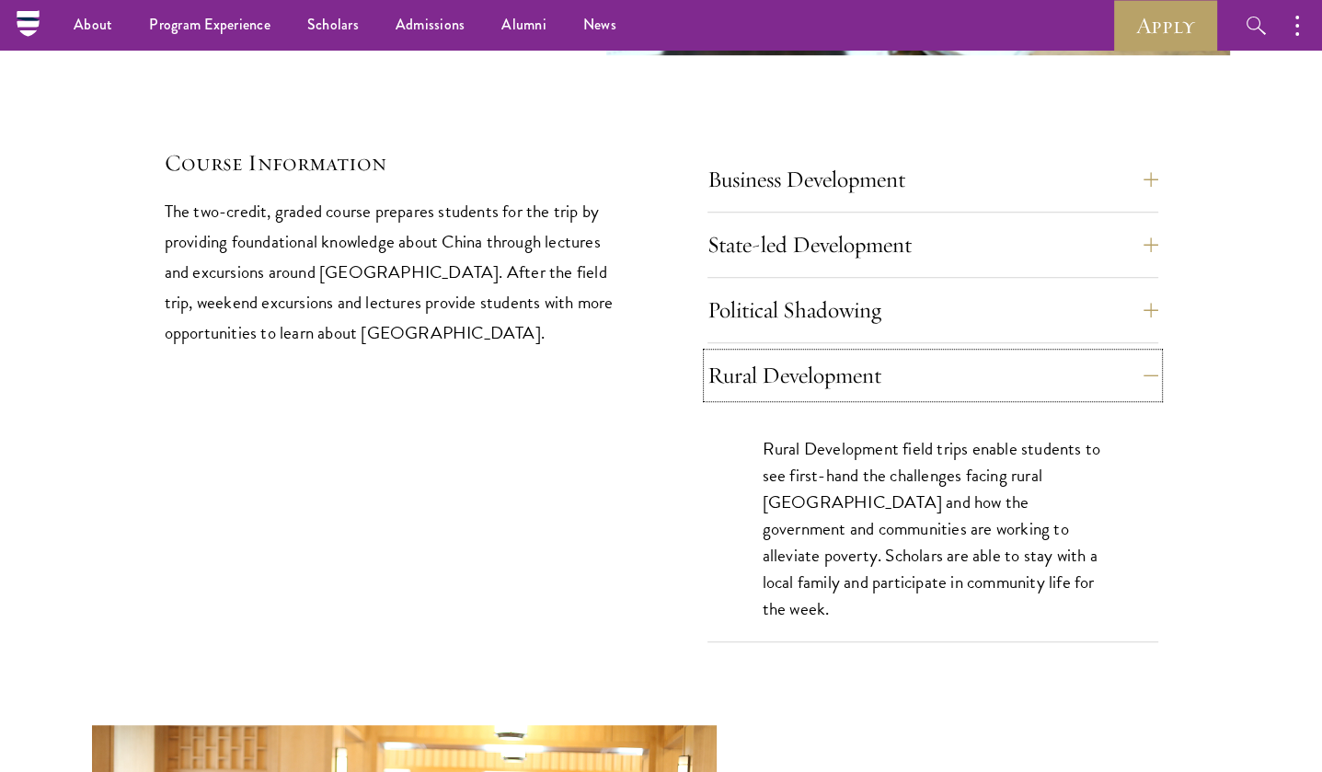
scroll to position [7730, 0]
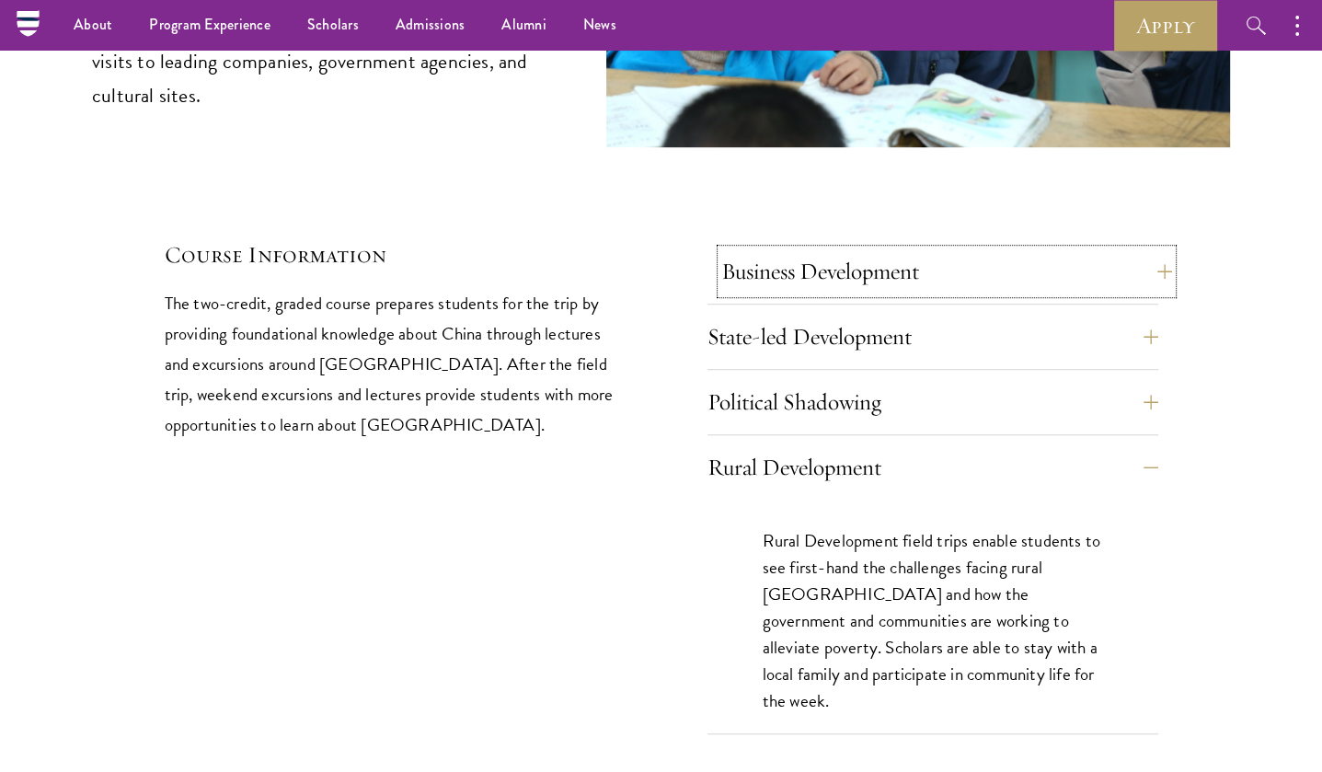
click at [760, 249] on button "Business Development" at bounding box center [946, 271] width 451 height 44
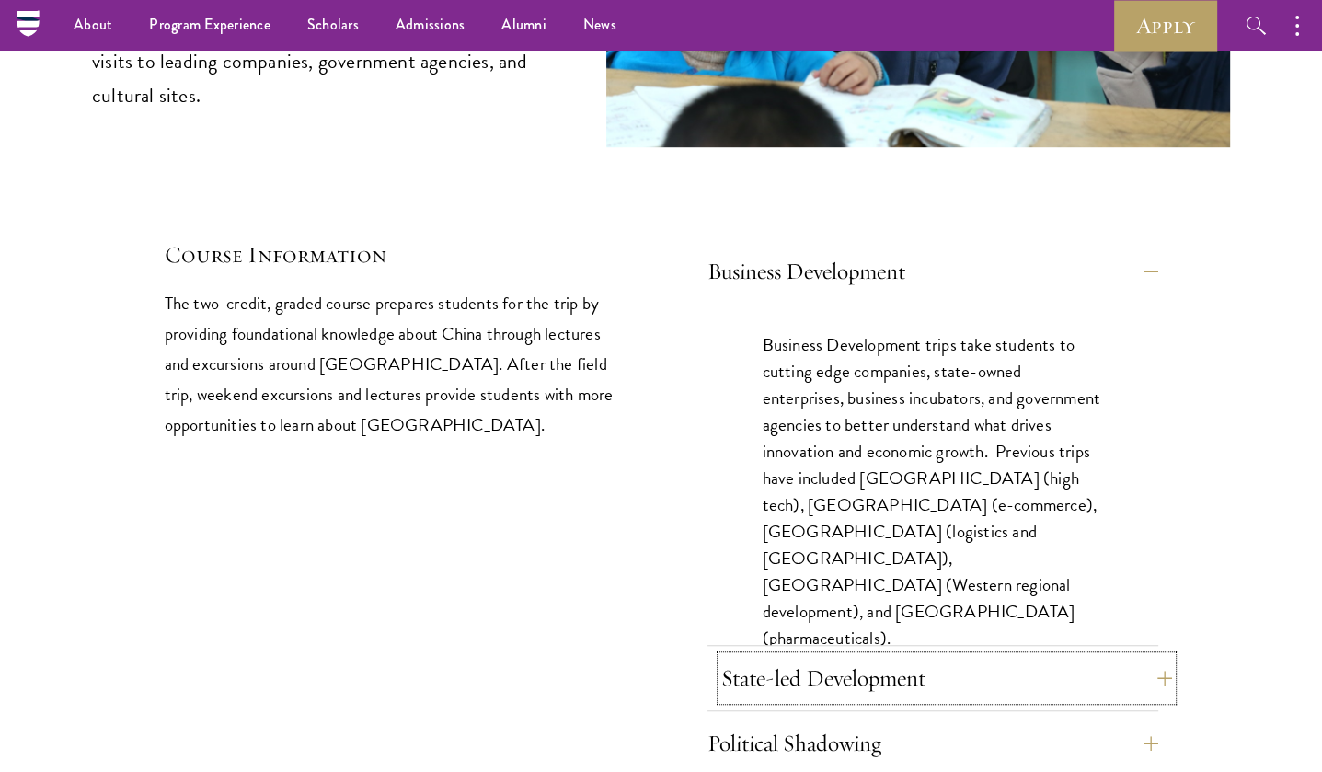
click at [832, 656] on button "State-led Development" at bounding box center [946, 678] width 451 height 44
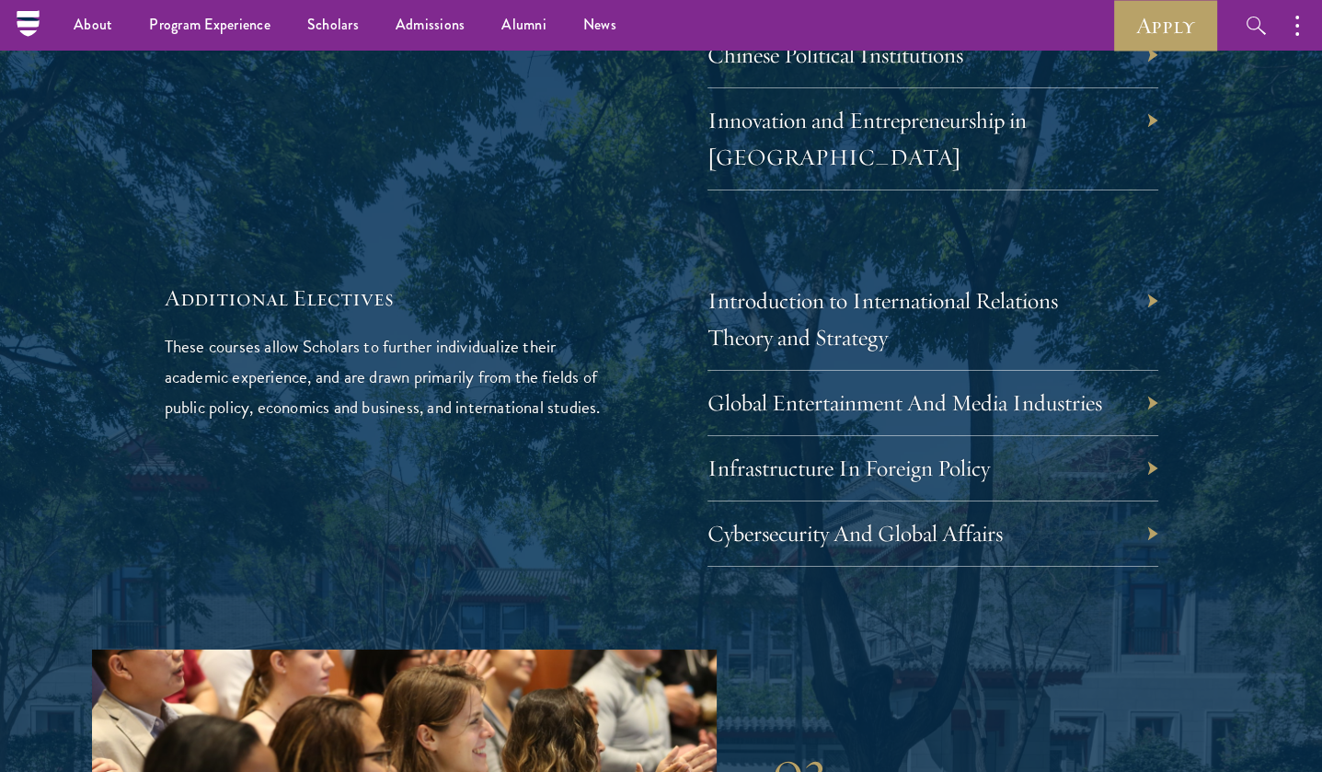
scroll to position [5521, 0]
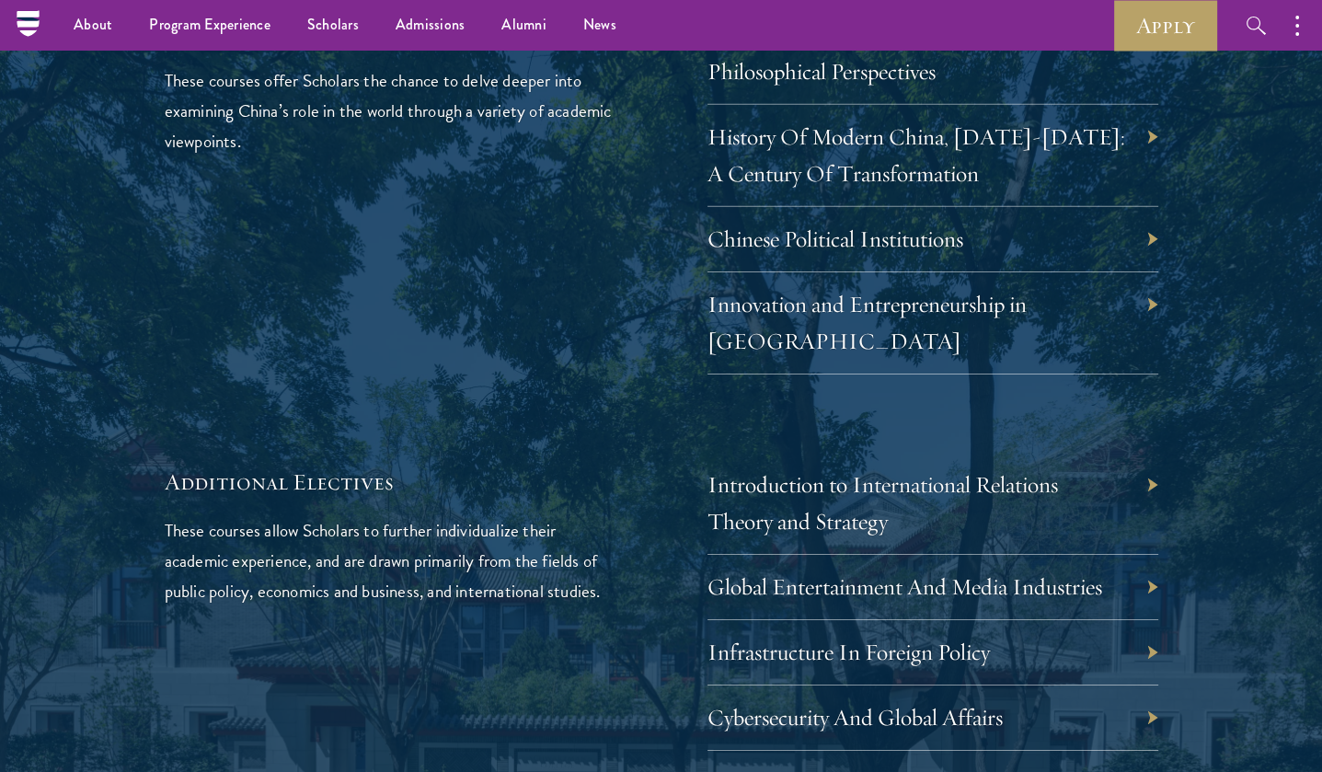
click at [1079, 620] on div "Infrastructure In Foreign Policy" at bounding box center [933, 652] width 451 height 65
click at [1148, 620] on div "Infrastructure In Foreign Policy" at bounding box center [933, 652] width 451 height 65
click at [949, 638] on link "Infrastructure In Foreign Policy" at bounding box center [862, 652] width 283 height 29
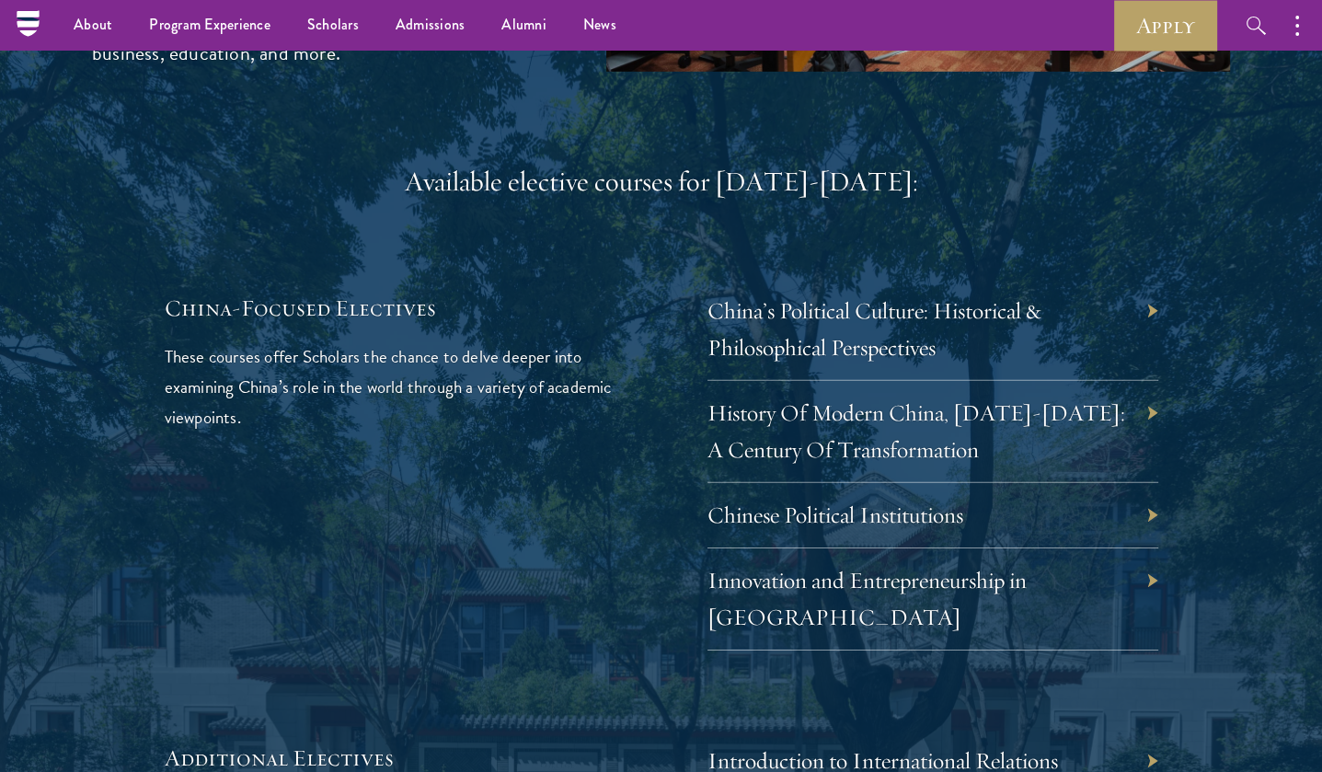
scroll to position [4969, 0]
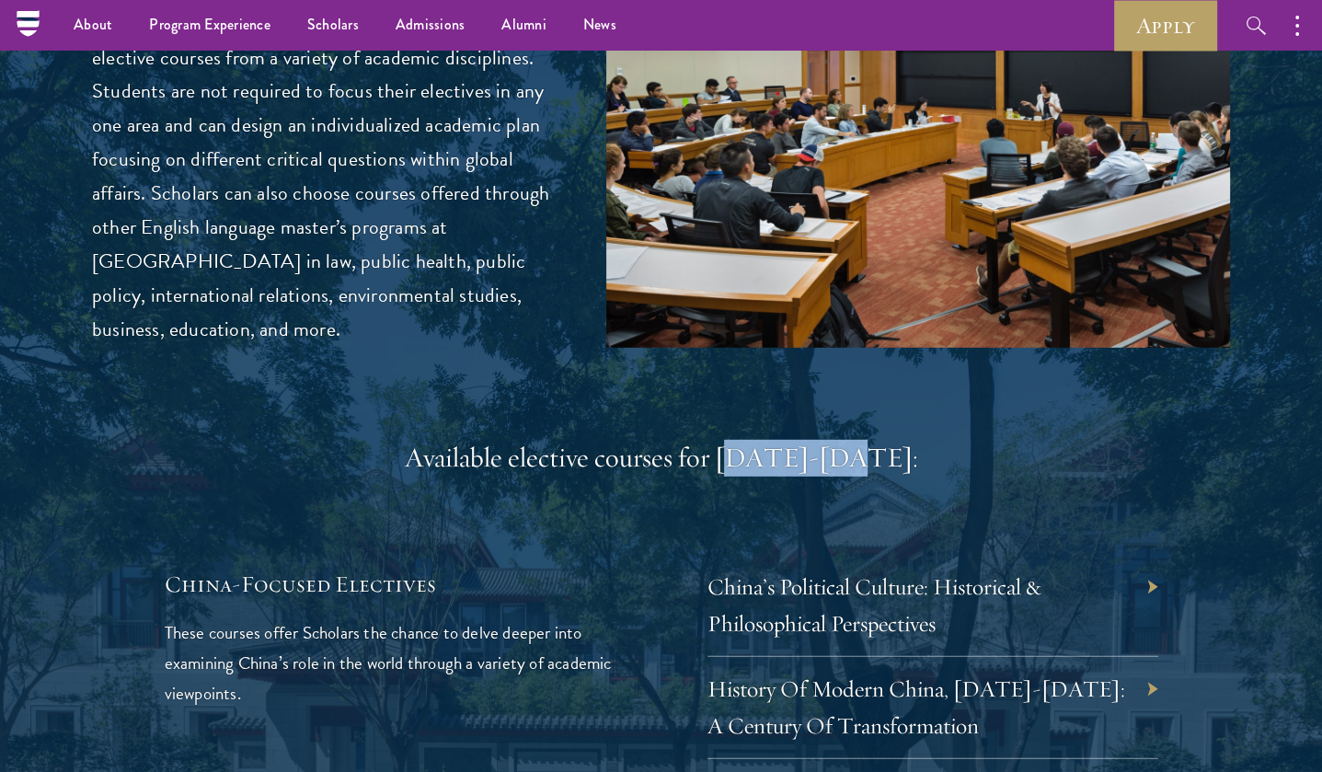
drag, startPoint x: 769, startPoint y: 421, endPoint x: 924, endPoint y: 427, distance: 154.7
click at [924, 440] on div "Available elective courses for [DATE]-[DATE]:" at bounding box center [662, 458] width 994 height 37
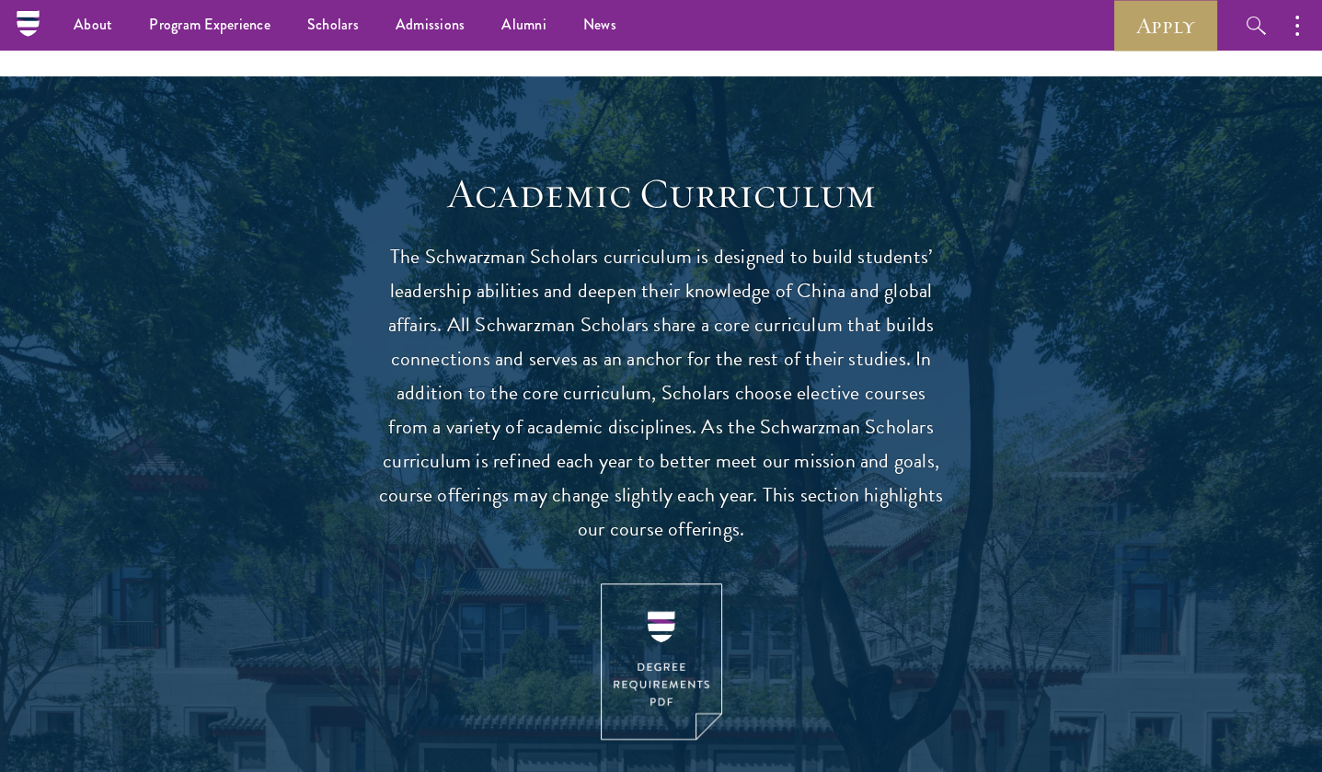
scroll to position [1380, 0]
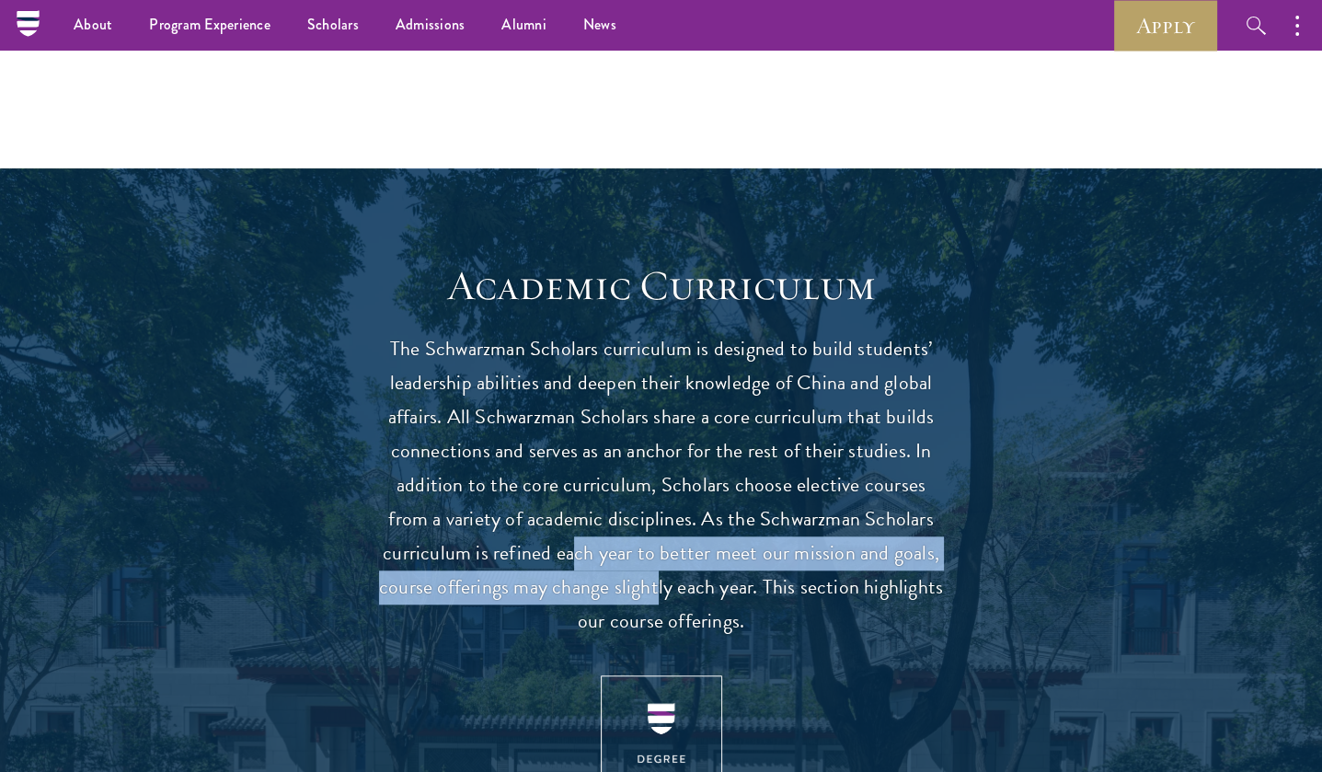
drag, startPoint x: 576, startPoint y: 559, endPoint x: 663, endPoint y: 583, distance: 90.9
click at [668, 583] on p "The Schwarzman Scholars curriculum is designed to build students’ leadership ab…" at bounding box center [661, 485] width 571 height 306
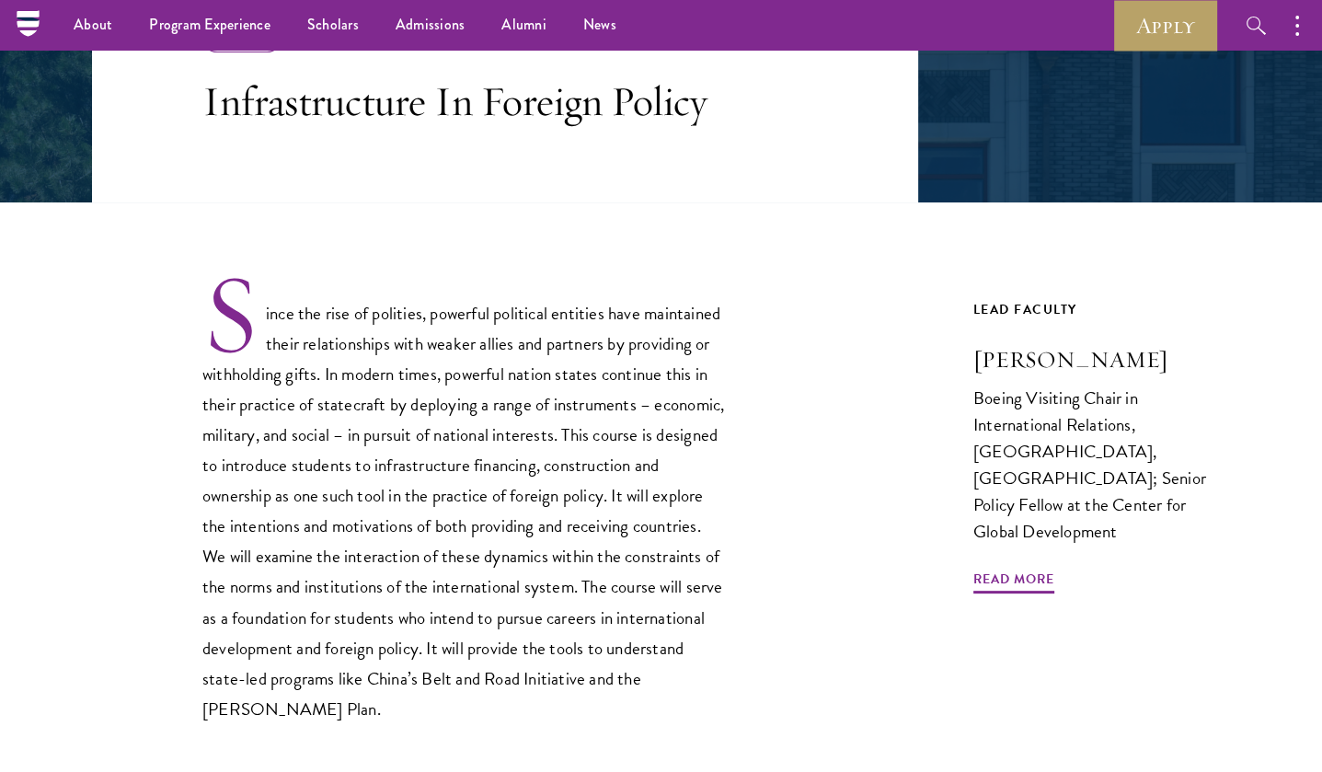
scroll to position [276, 0]
